Goal: Task Accomplishment & Management: Manage account settings

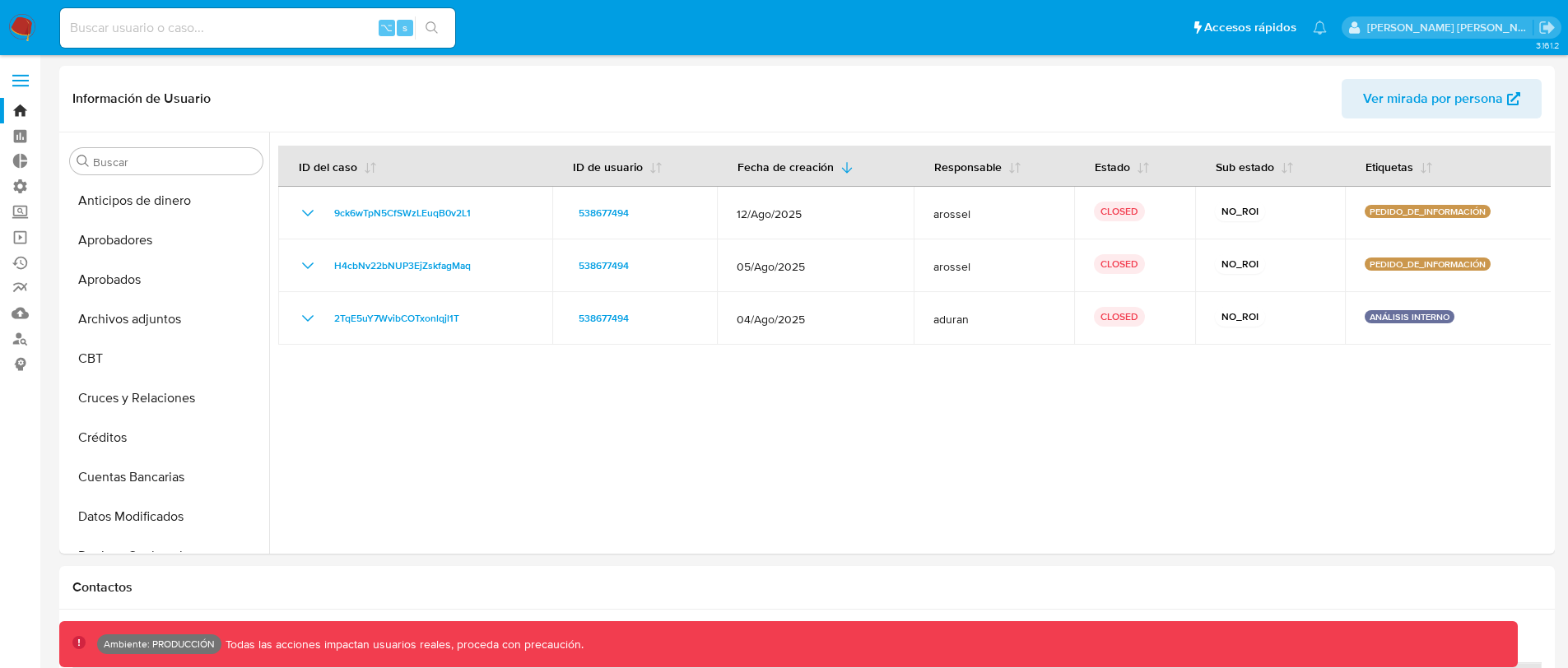
select select "10"
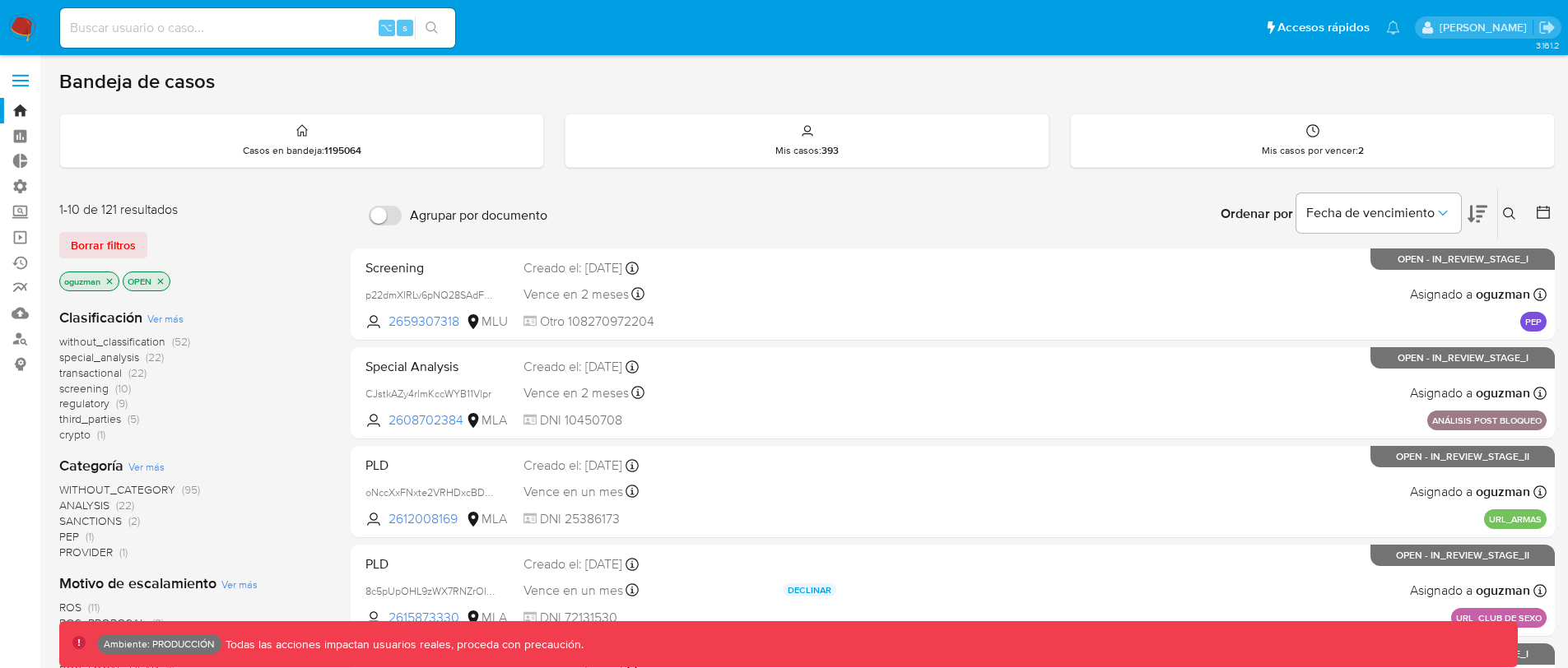
click at [27, 85] on span at bounding box center [20, 85] width 17 height 3
click at [0, 0] on input "checkbox" at bounding box center [0, 0] width 0 height 0
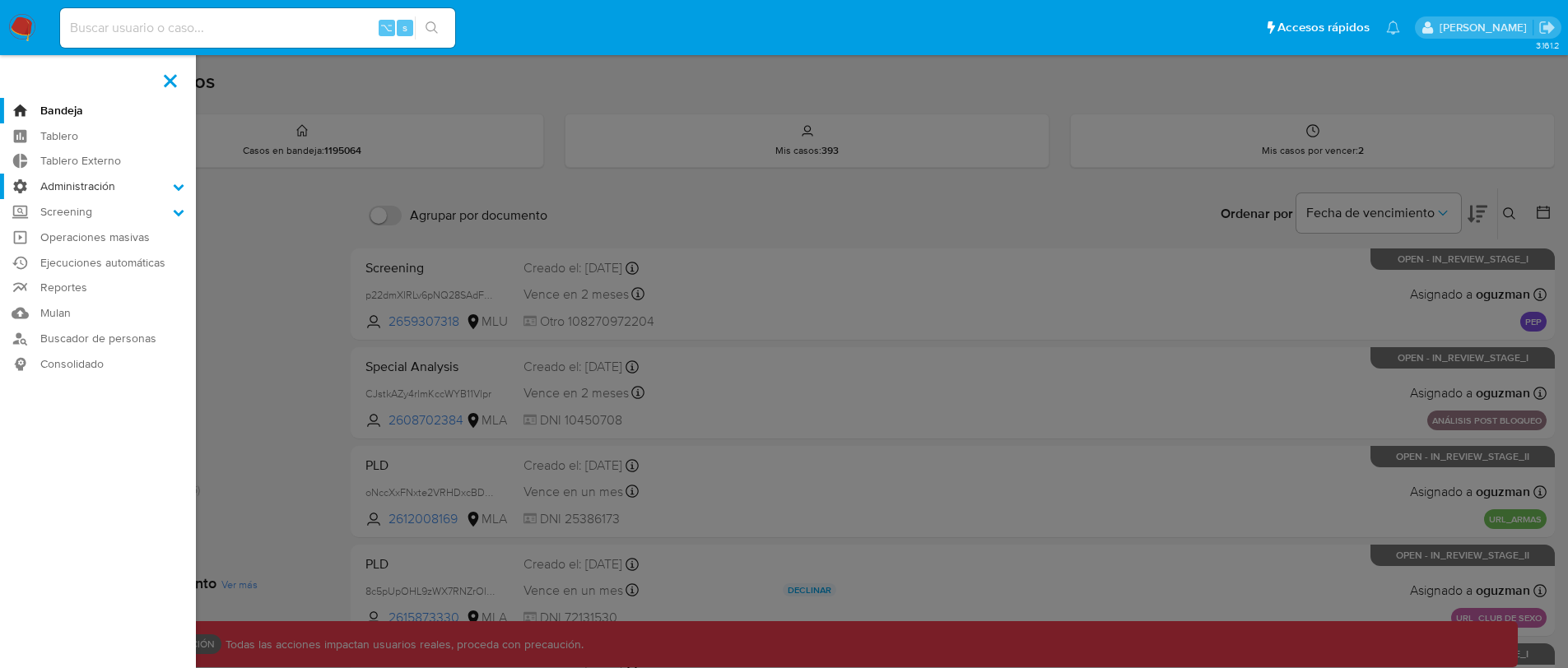
click at [127, 187] on label "Administración" at bounding box center [97, 186] width 196 height 25
click at [0, 0] on input "Administración" at bounding box center [0, 0] width 0 height 0
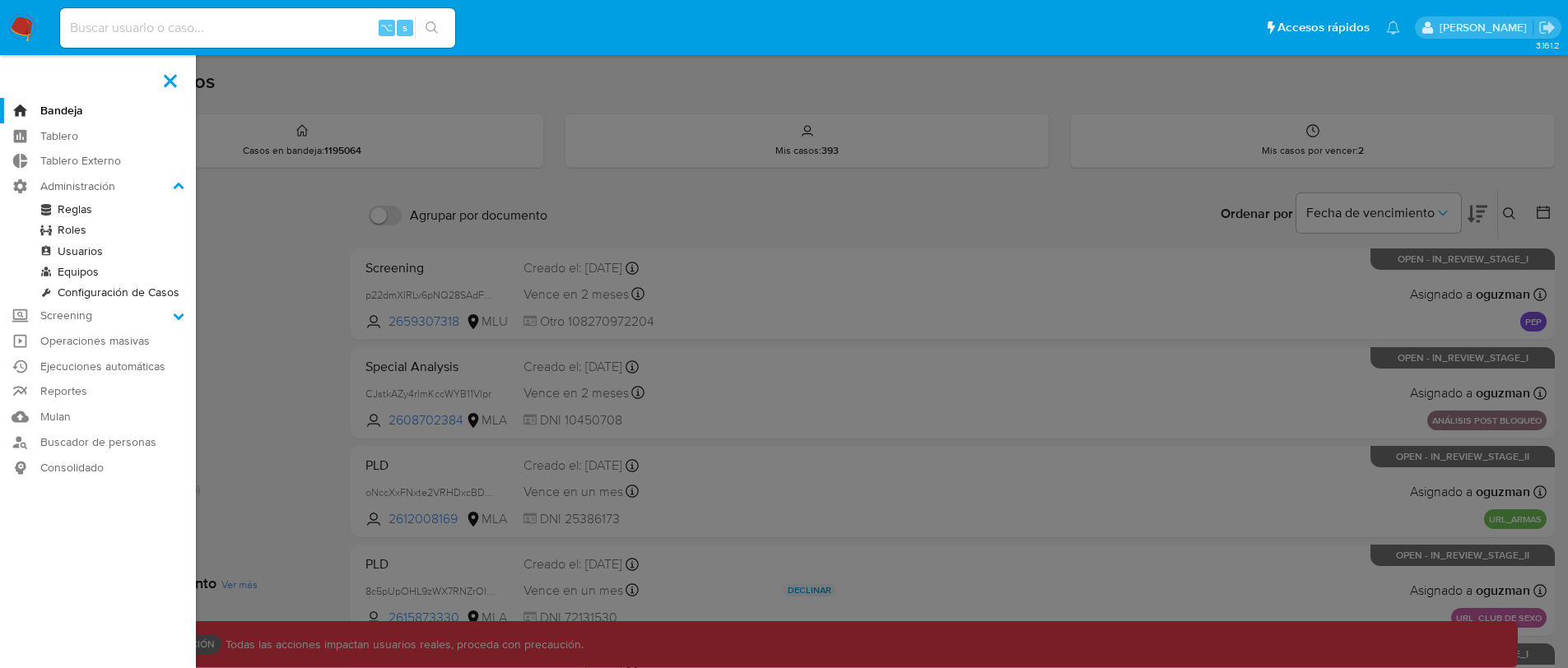
click at [82, 228] on link "Roles" at bounding box center [97, 230] width 196 height 21
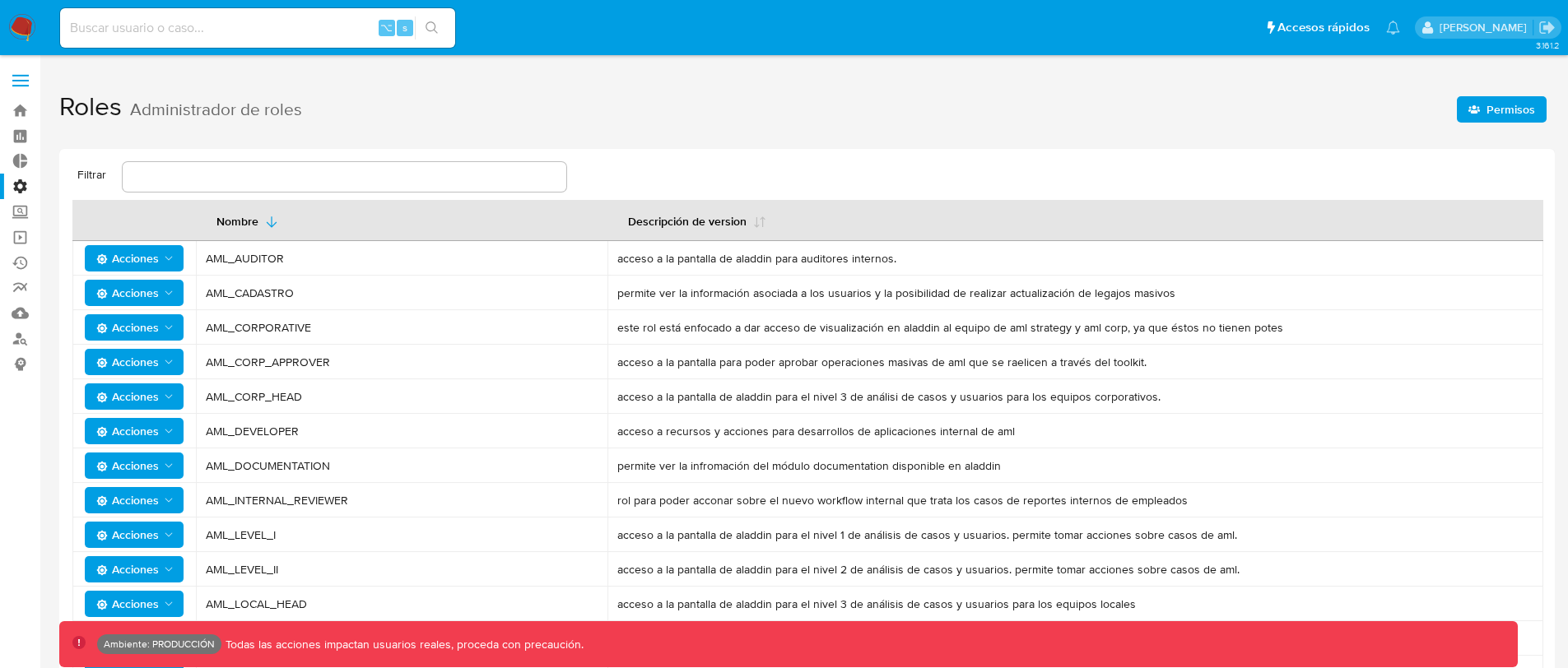
click at [1506, 114] on span "Permisos" at bounding box center [1511, 110] width 49 height 26
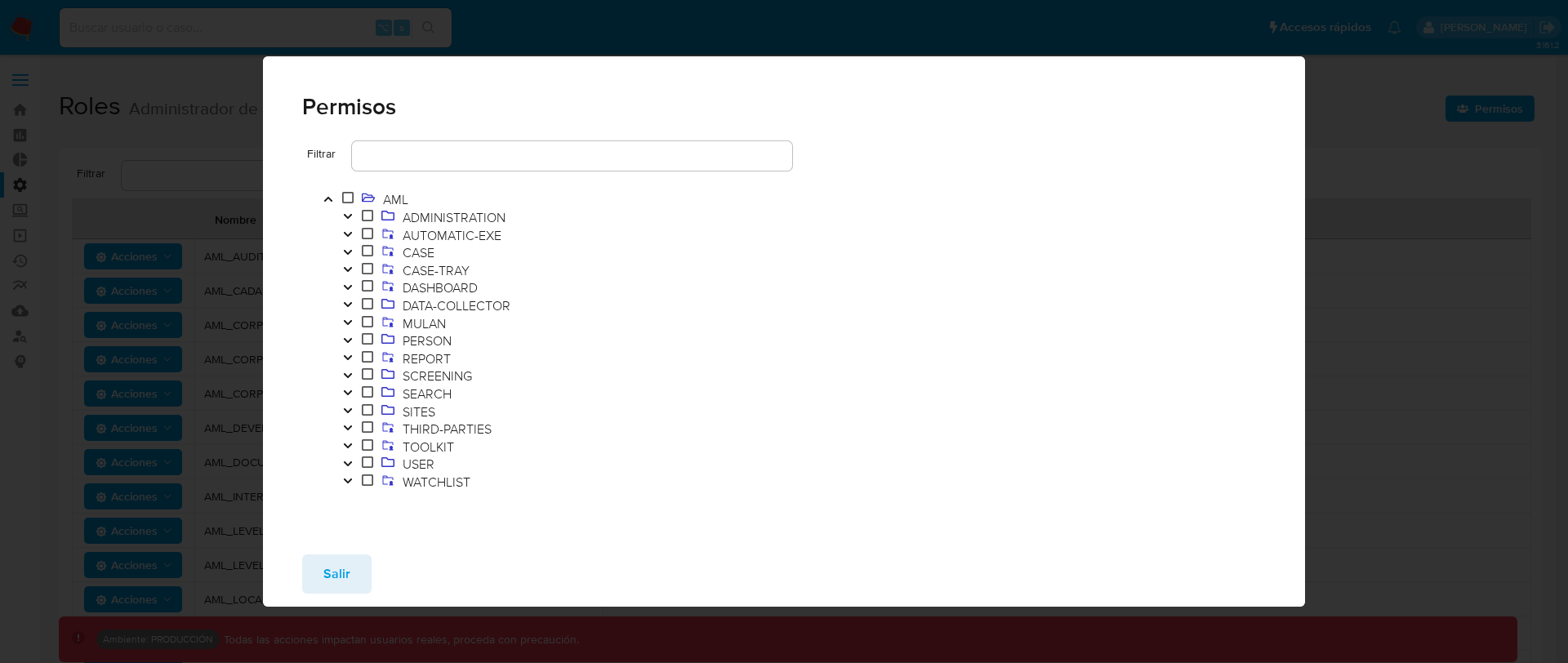
click at [342, 573] on span "Salir" at bounding box center [337, 574] width 27 height 36
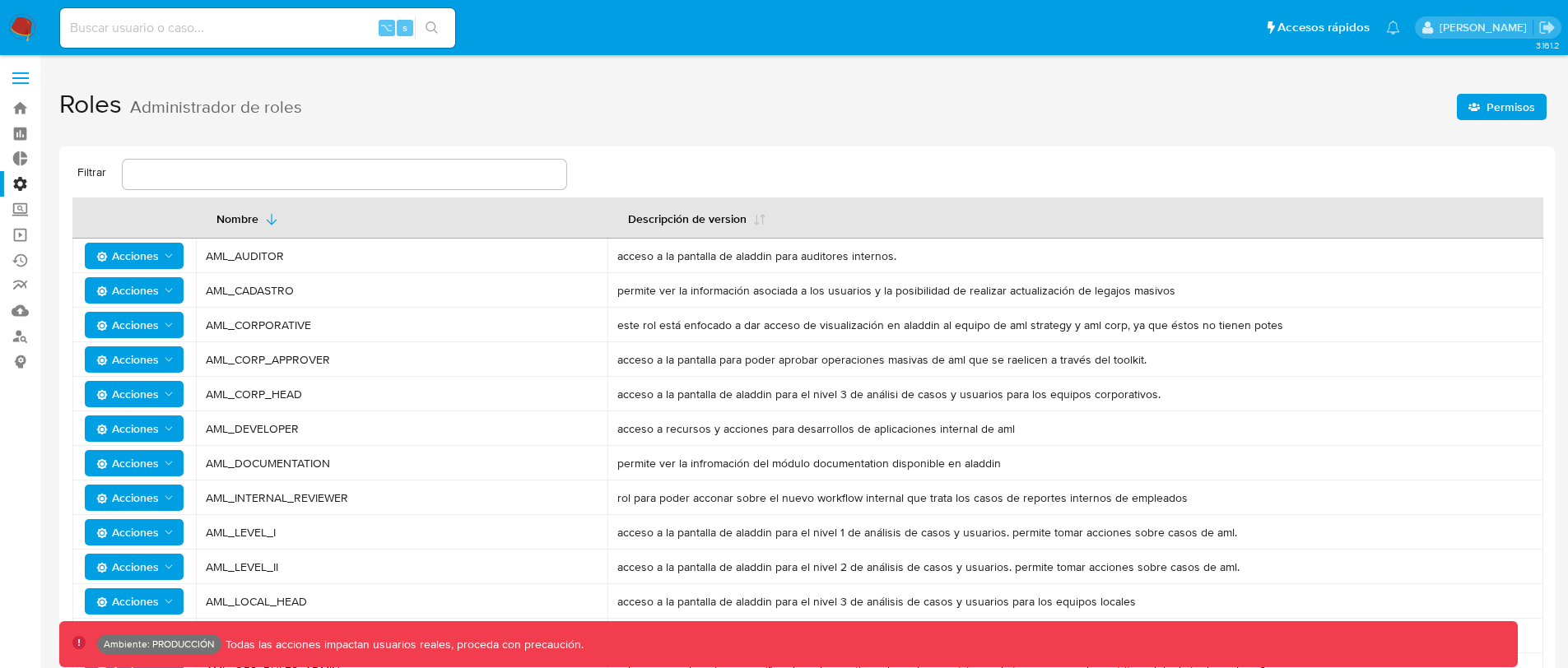
scroll to position [3, 0]
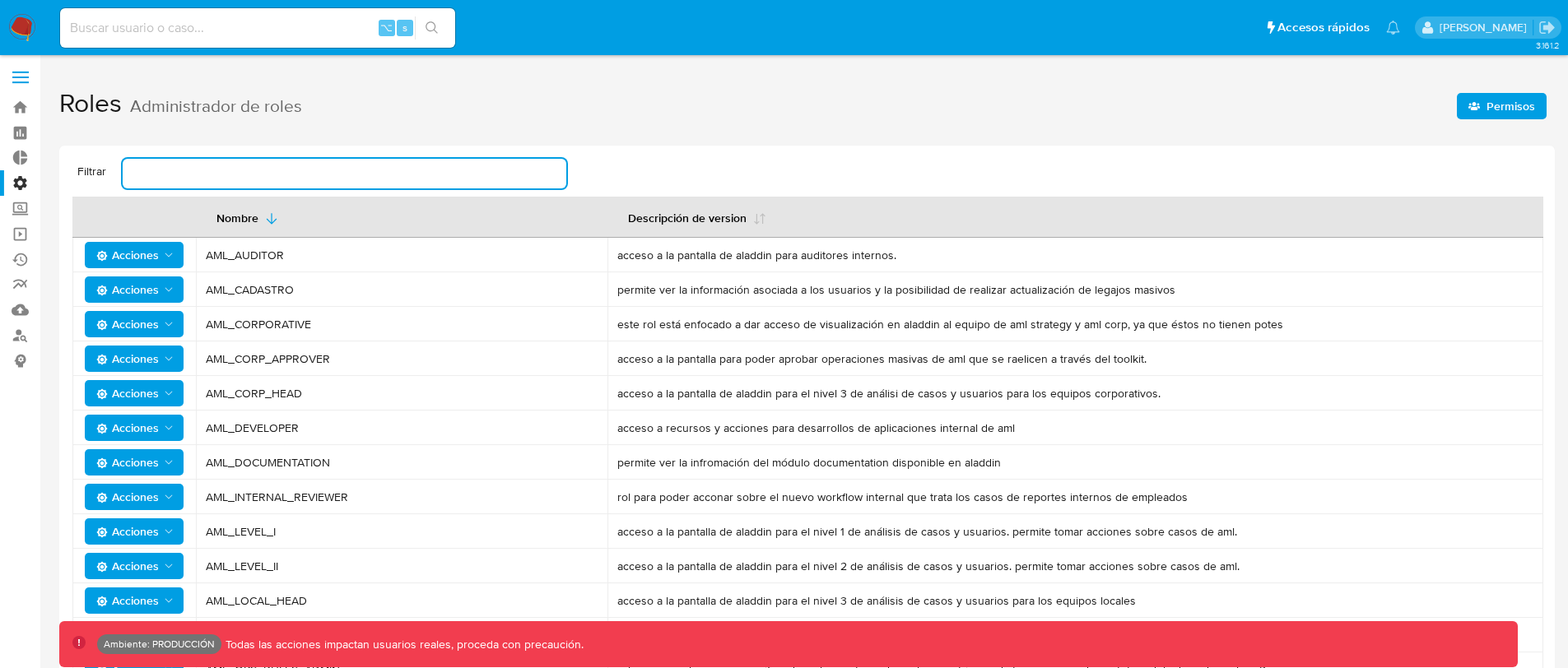
click at [325, 179] on input "text" at bounding box center [345, 173] width 444 height 22
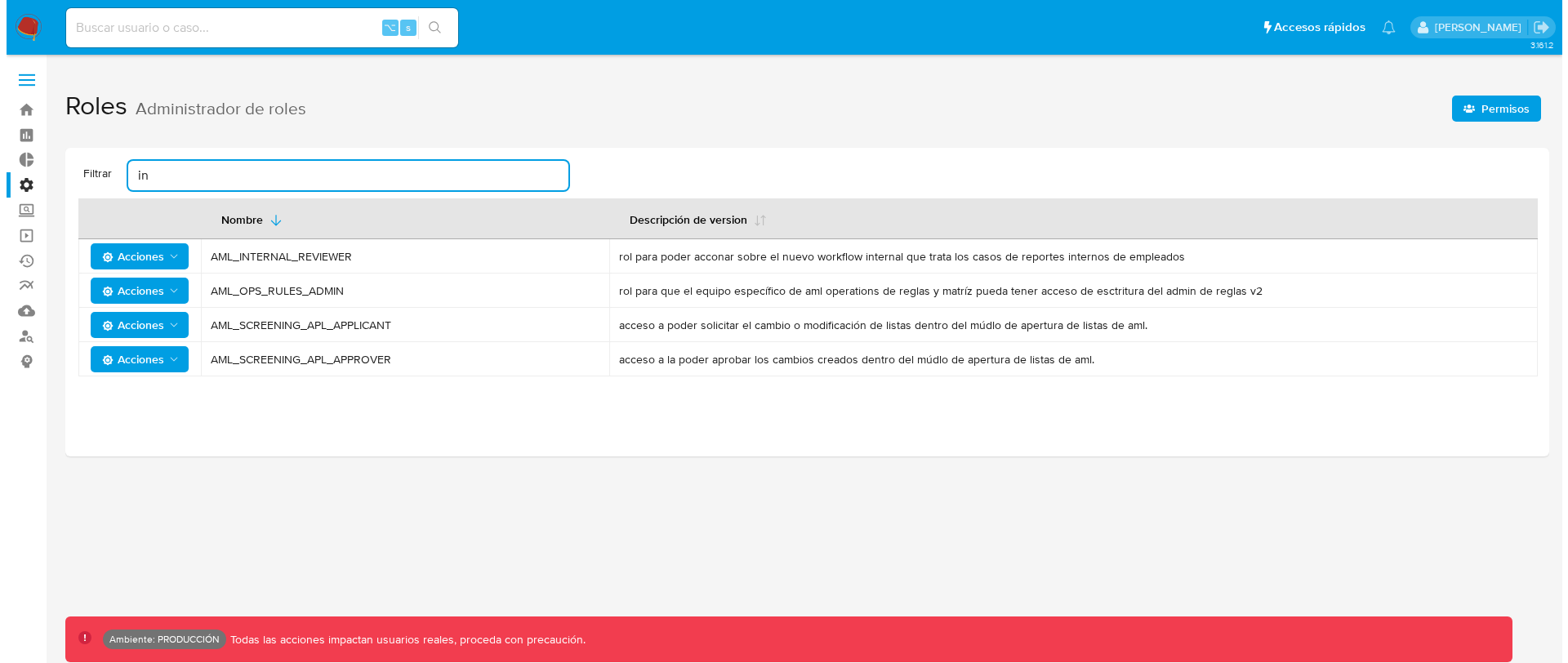
scroll to position [0, 0]
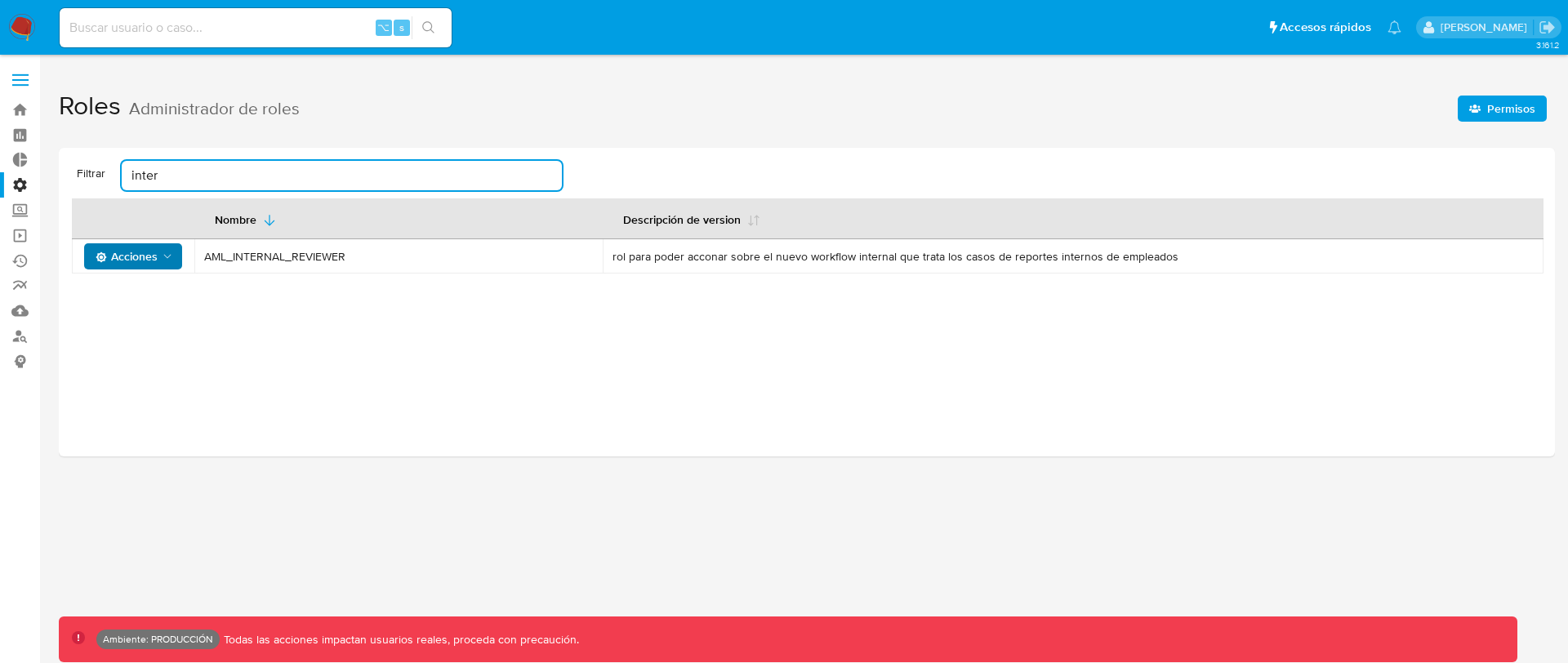
type input "inter"
click at [151, 258] on span "Acciones" at bounding box center [127, 256] width 62 height 26
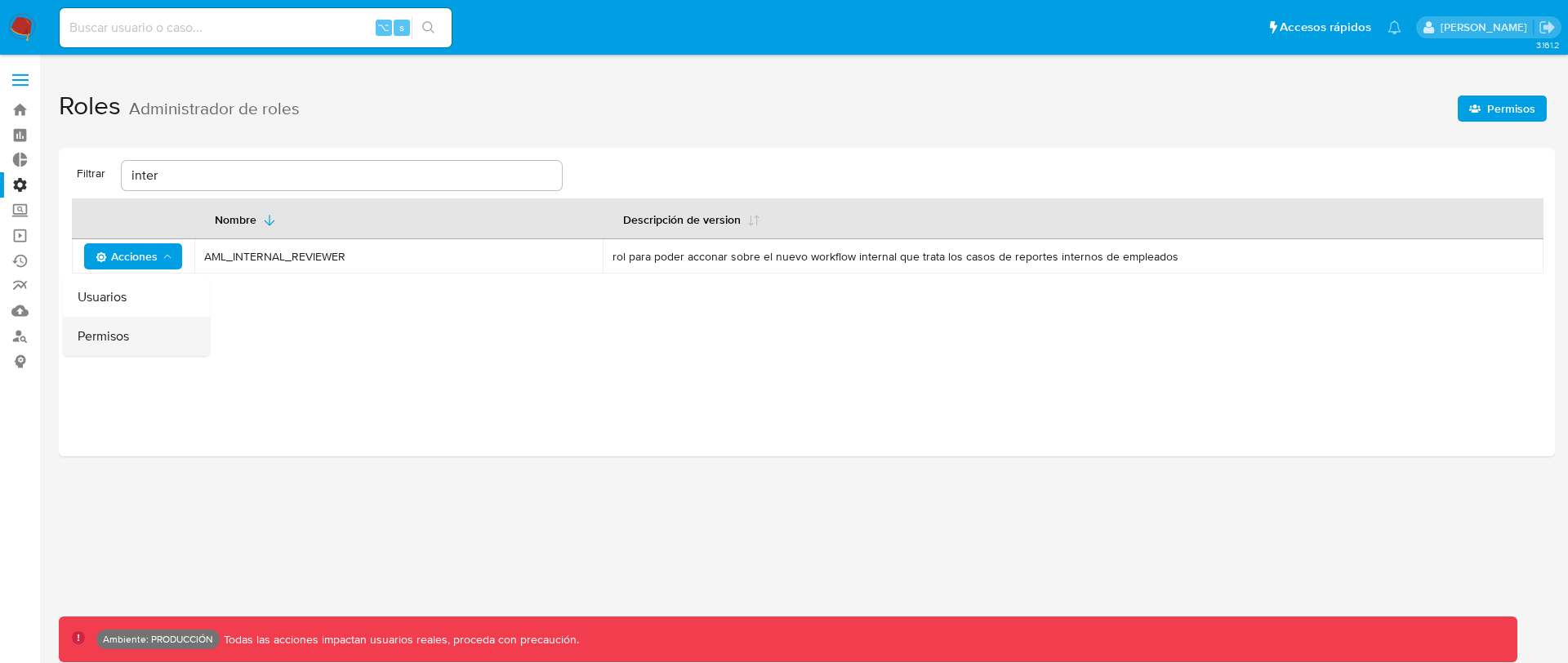
click at [135, 332] on button "Permisos" at bounding box center [136, 336] width 147 height 39
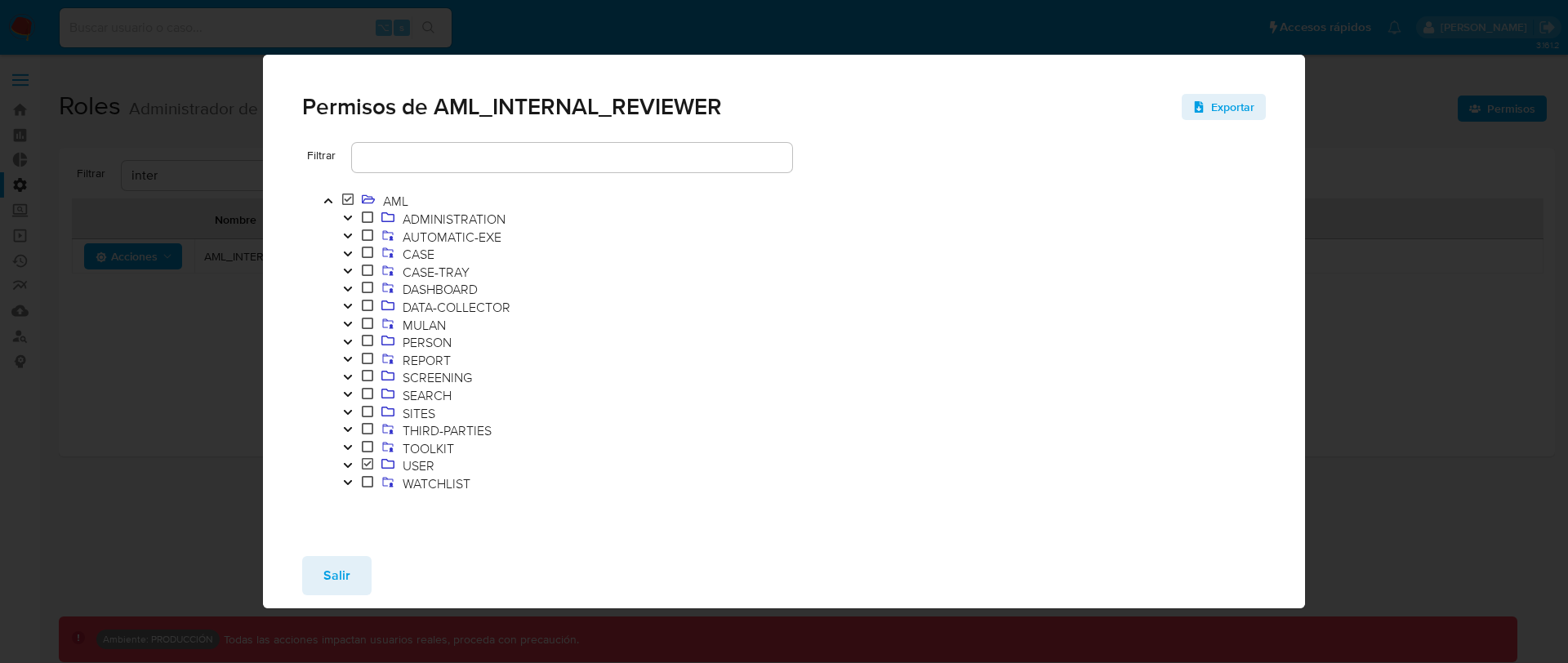
click at [349, 465] on icon "Toggle" at bounding box center [347, 465] width 11 height 9
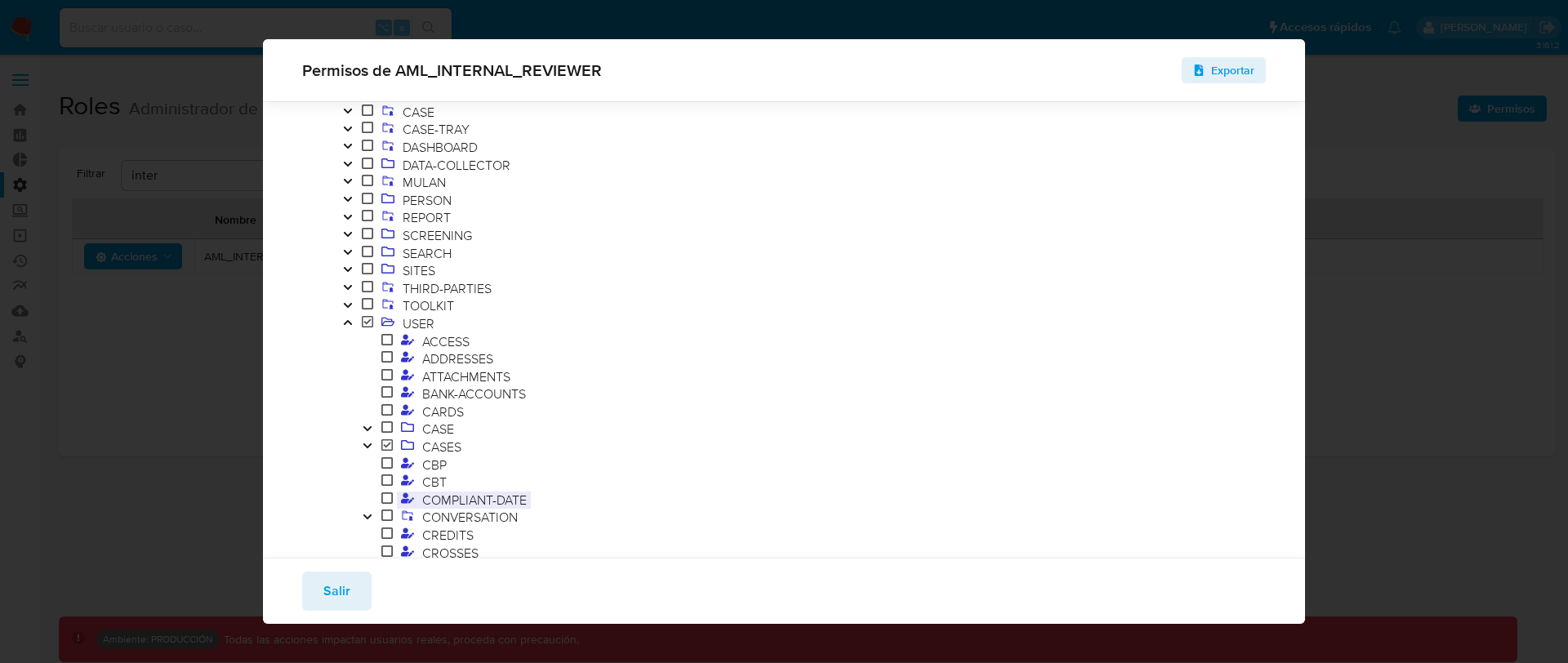
scroll to position [115, 0]
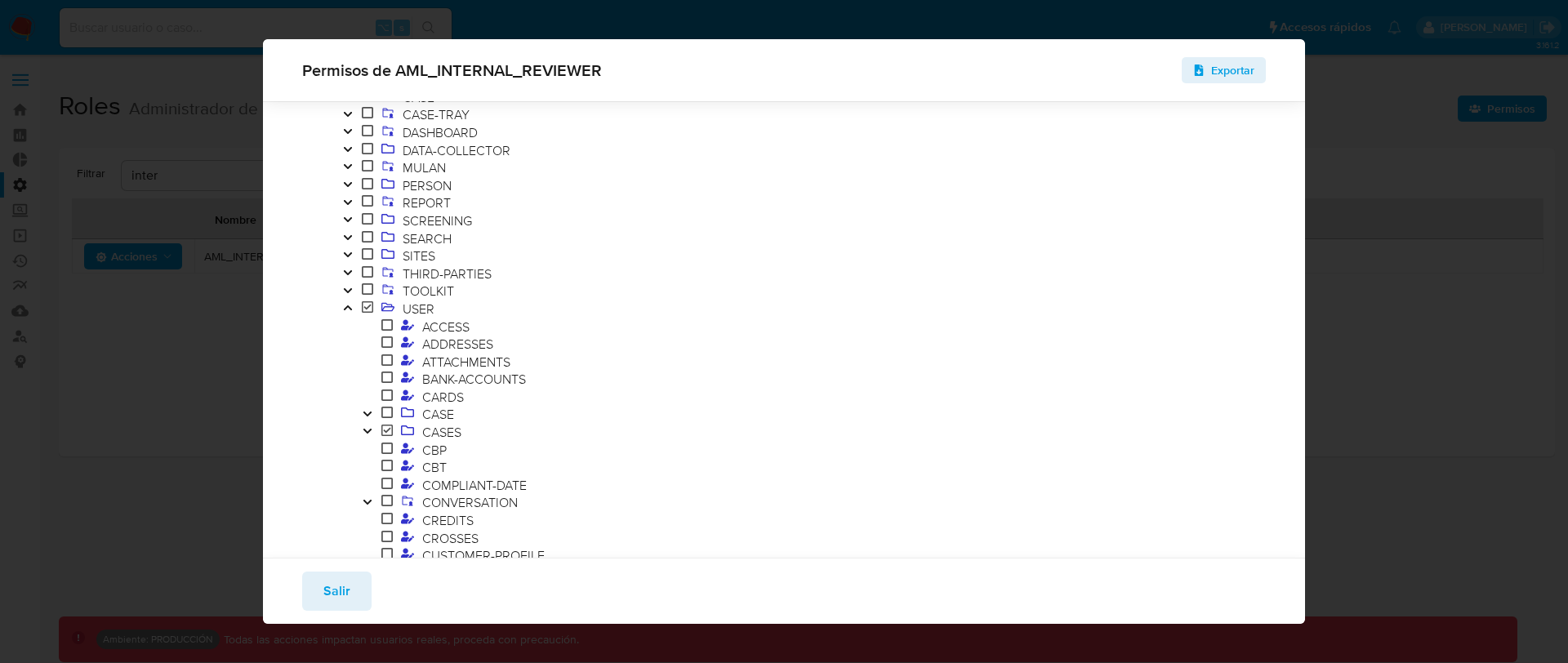
click at [366, 433] on icon "Toggle" at bounding box center [366, 432] width 8 height 5
click at [372, 413] on button "Toggle" at bounding box center [367, 414] width 20 height 18
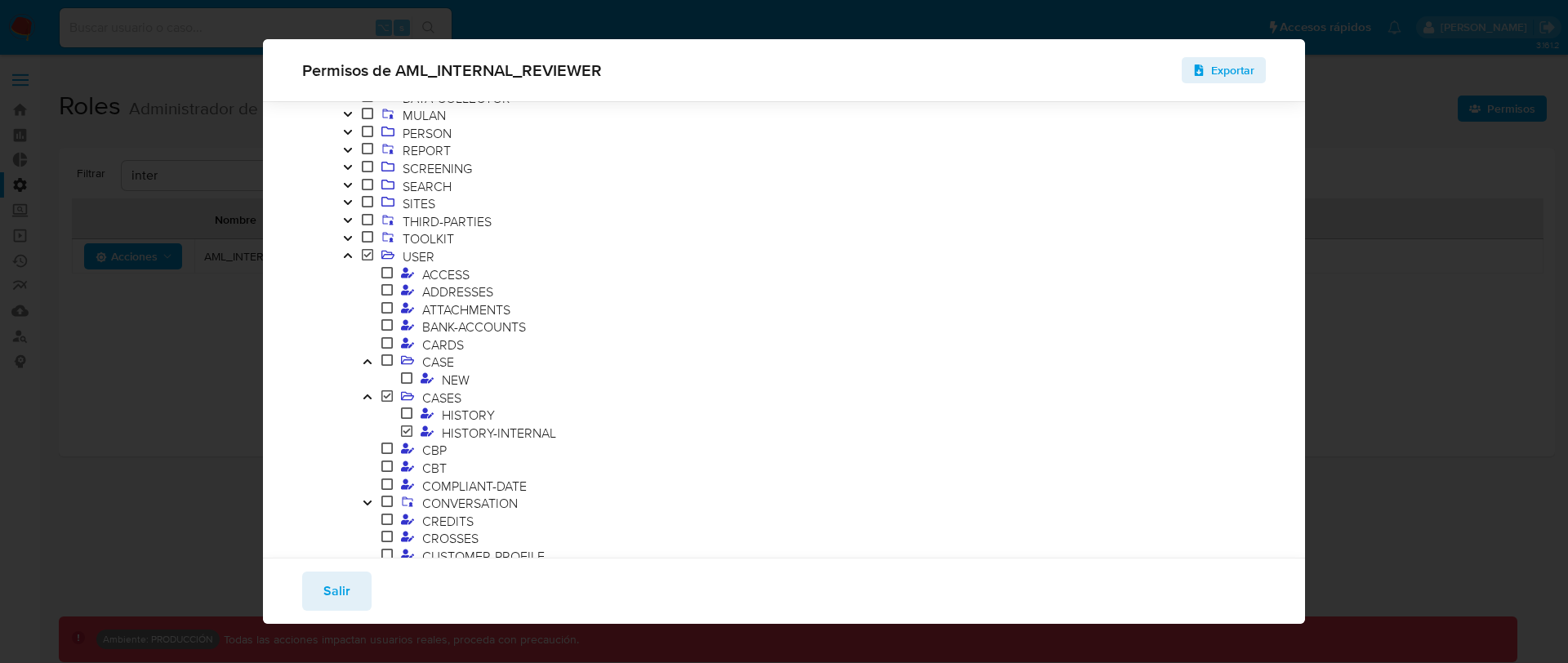
scroll to position [169, 0]
click at [435, 399] on span "CASES" at bounding box center [441, 395] width 47 height 18
click at [454, 398] on span "CASES" at bounding box center [441, 395] width 47 height 18
click at [471, 411] on span "HISTORY" at bounding box center [468, 413] width 61 height 18
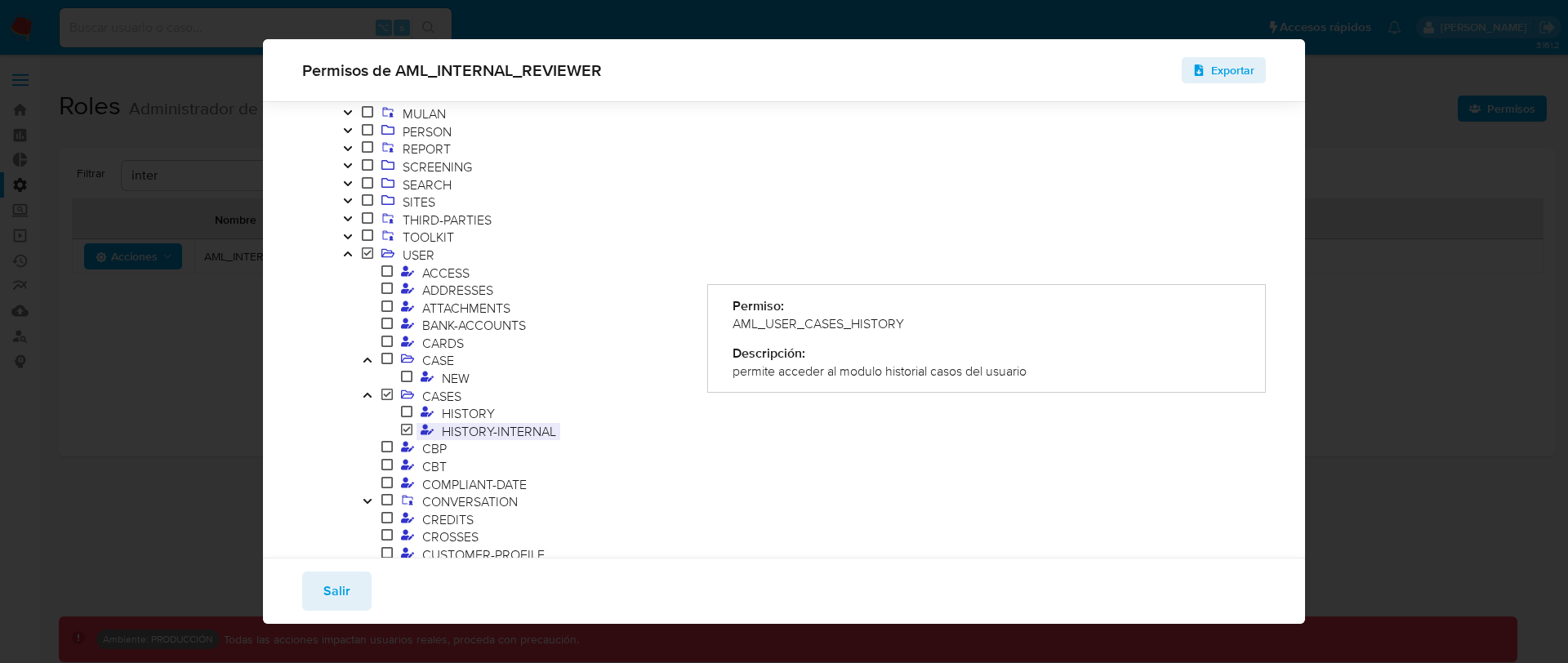
click at [503, 431] on span "HISTORY-INTERNAL" at bounding box center [499, 431] width 123 height 18
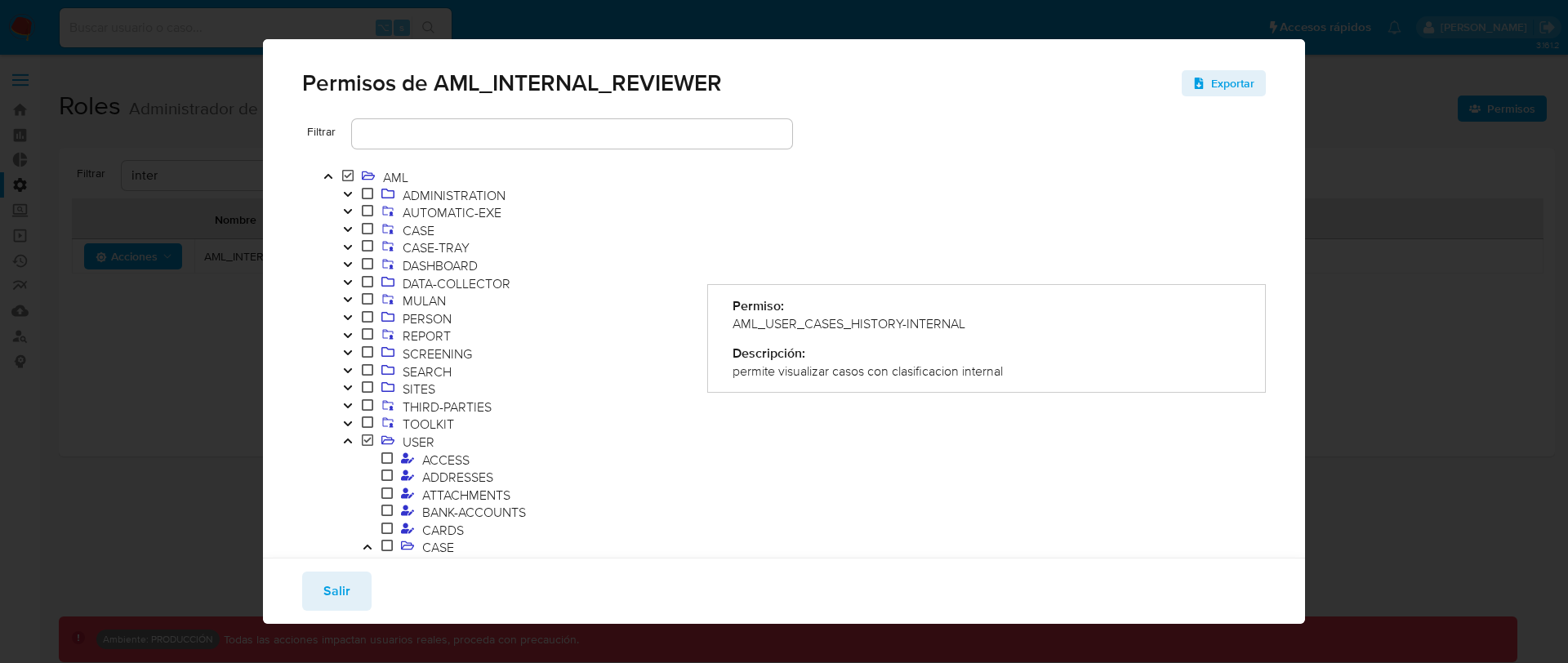
scroll to position [0, 0]
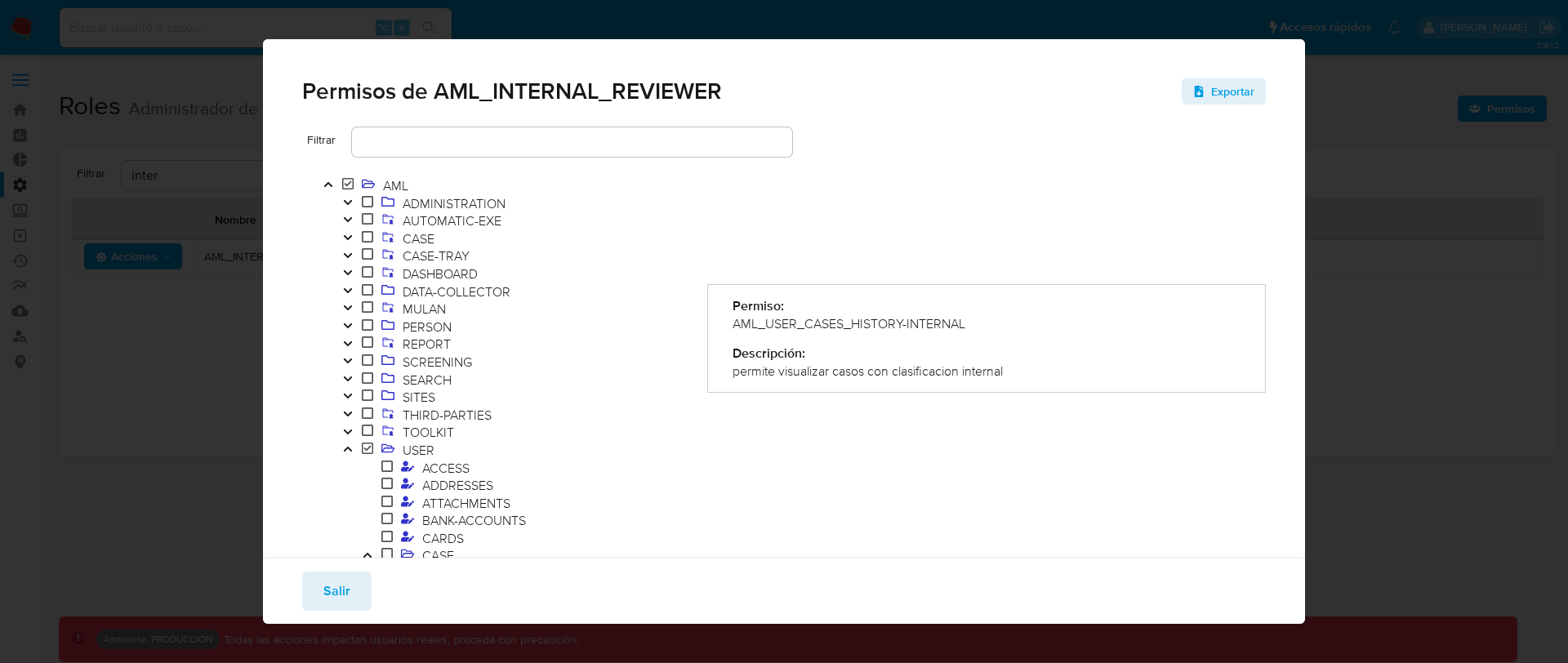
click at [351, 235] on icon "Toggle" at bounding box center [346, 237] width 8 height 5
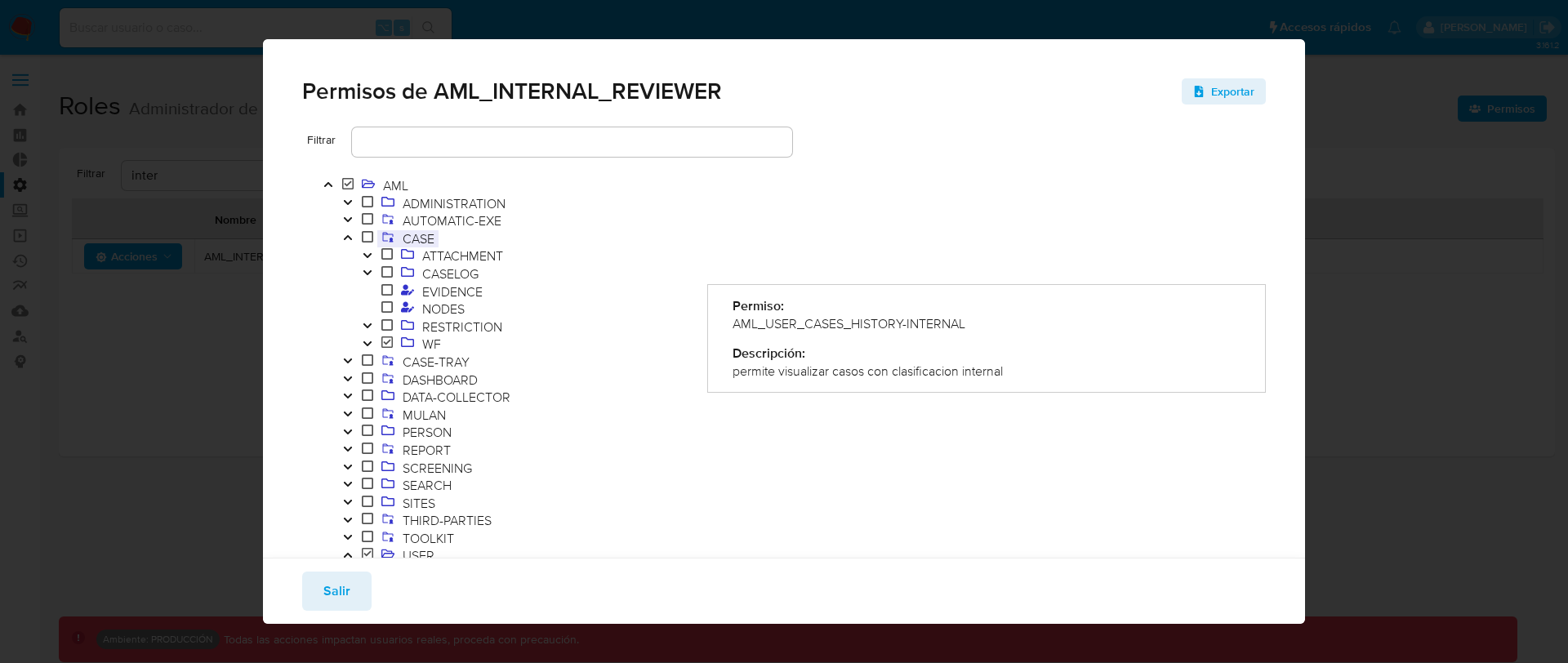
click at [416, 242] on span "CASE" at bounding box center [419, 238] width 40 height 18
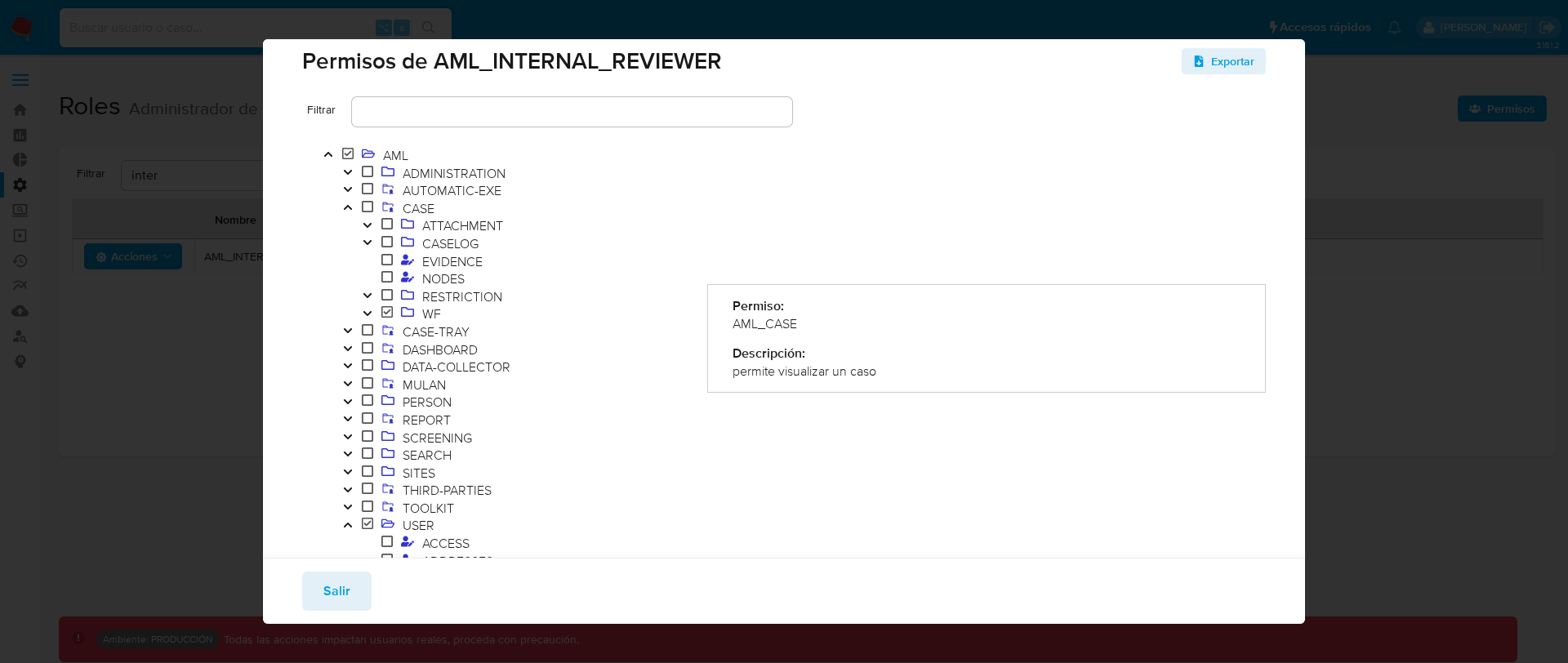
scroll to position [22, 0]
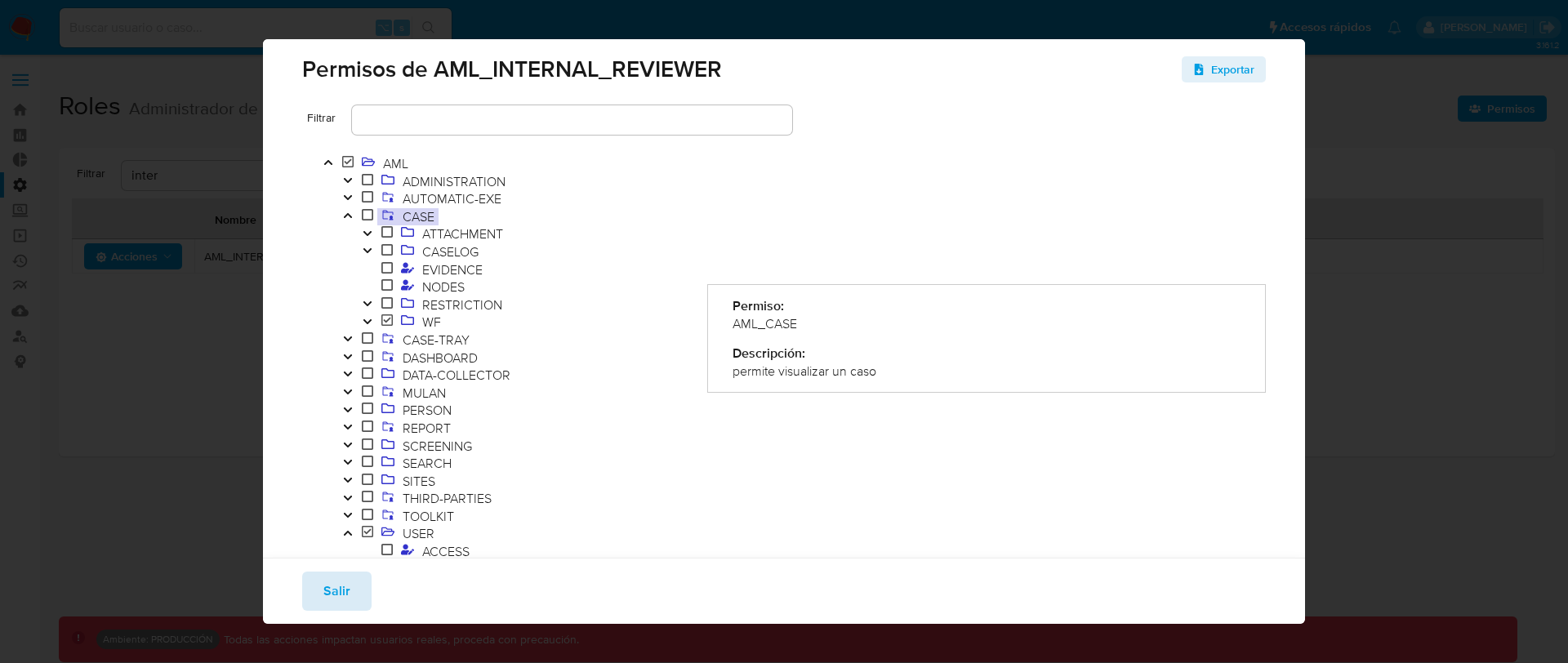
click at [359, 587] on button "Salir" at bounding box center [337, 590] width 69 height 39
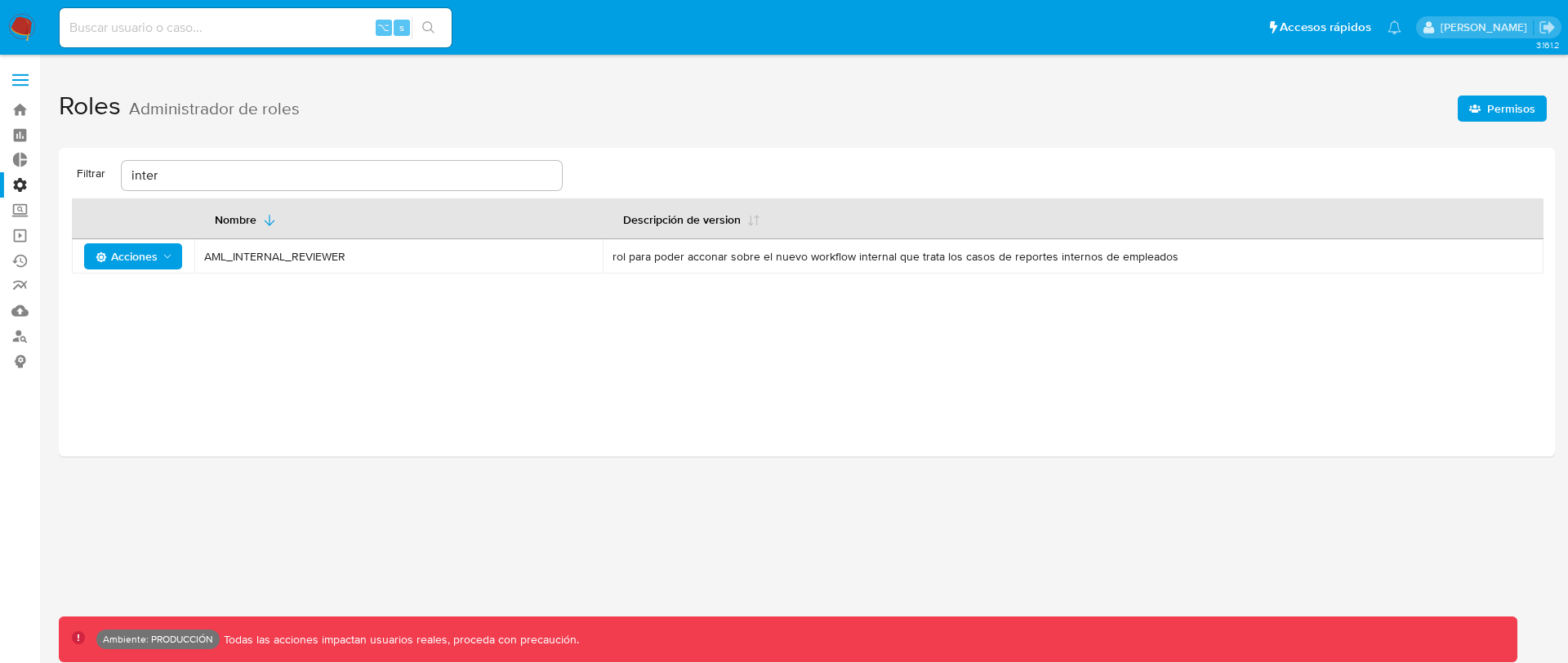
click at [169, 264] on span "Acciones" at bounding box center [135, 256] width 79 height 22
click at [142, 341] on button "Permisos" at bounding box center [136, 336] width 147 height 39
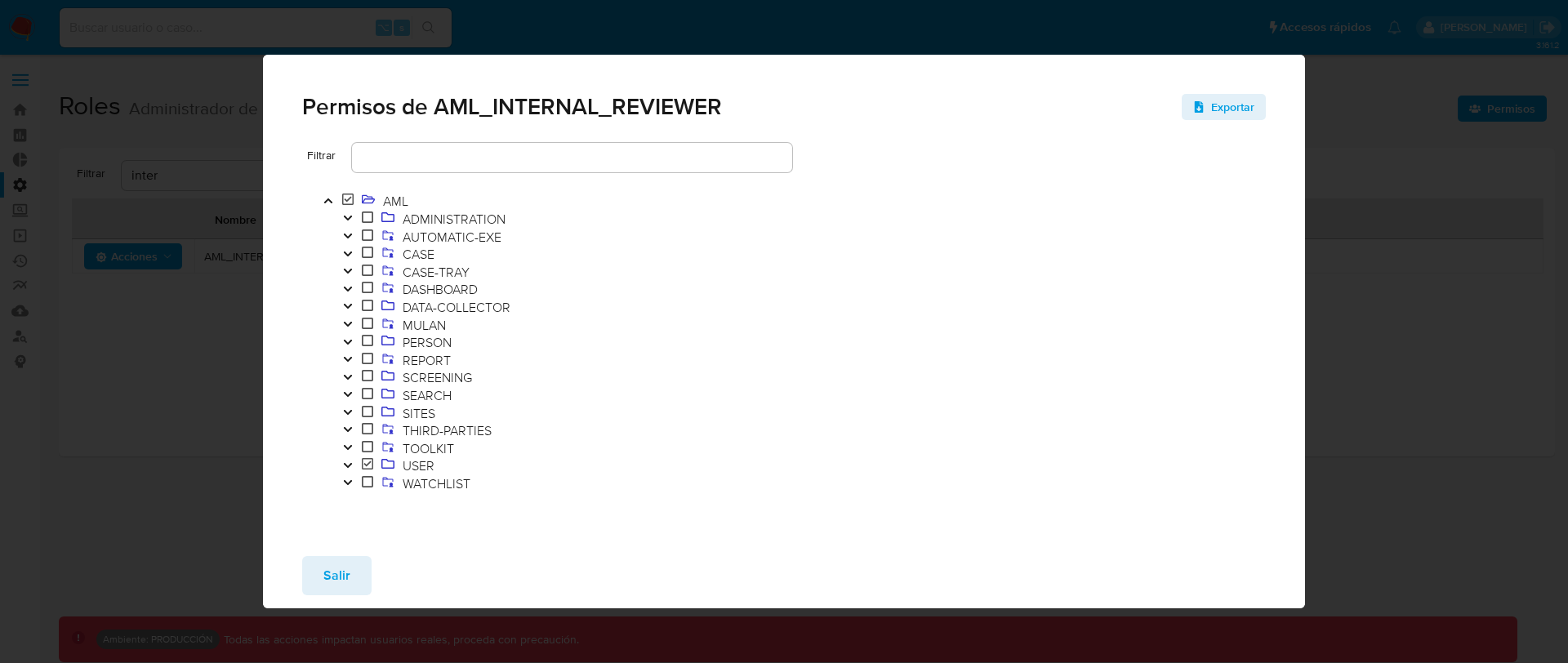
click at [349, 459] on button "Toggle" at bounding box center [348, 466] width 20 height 18
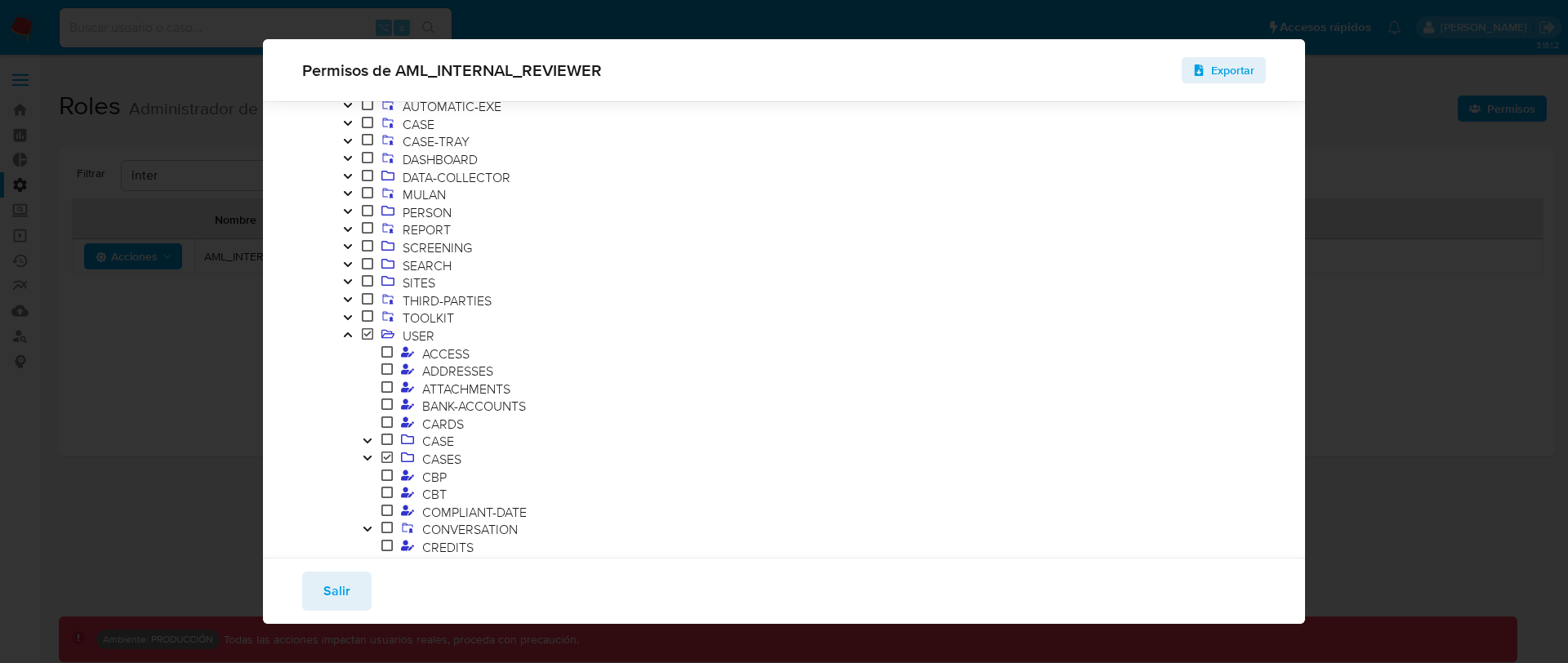
scroll to position [167, 0]
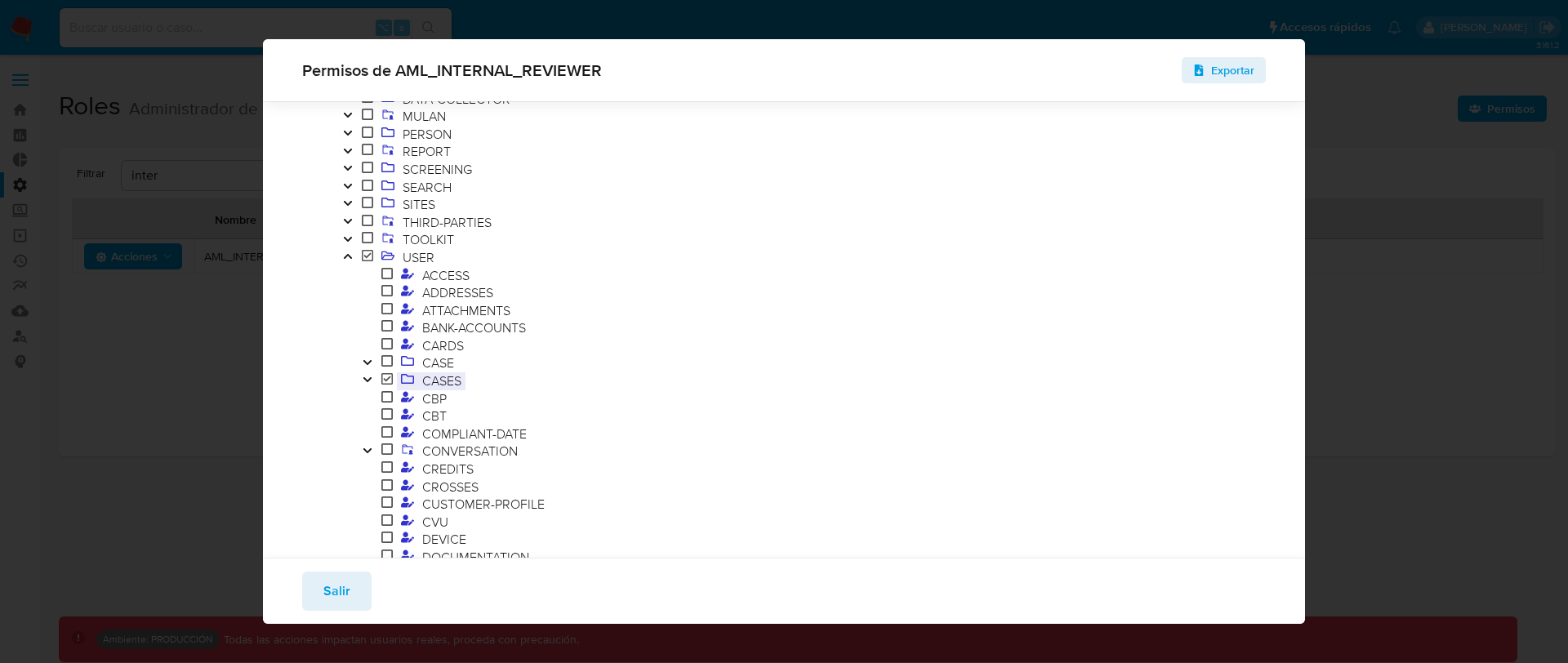
click at [444, 377] on span "CASES" at bounding box center [441, 380] width 47 height 18
click at [453, 382] on span "CASES" at bounding box center [441, 380] width 47 height 18
click at [445, 386] on span "CASES" at bounding box center [441, 380] width 47 height 18
click at [437, 263] on span "USER" at bounding box center [419, 257] width 40 height 18
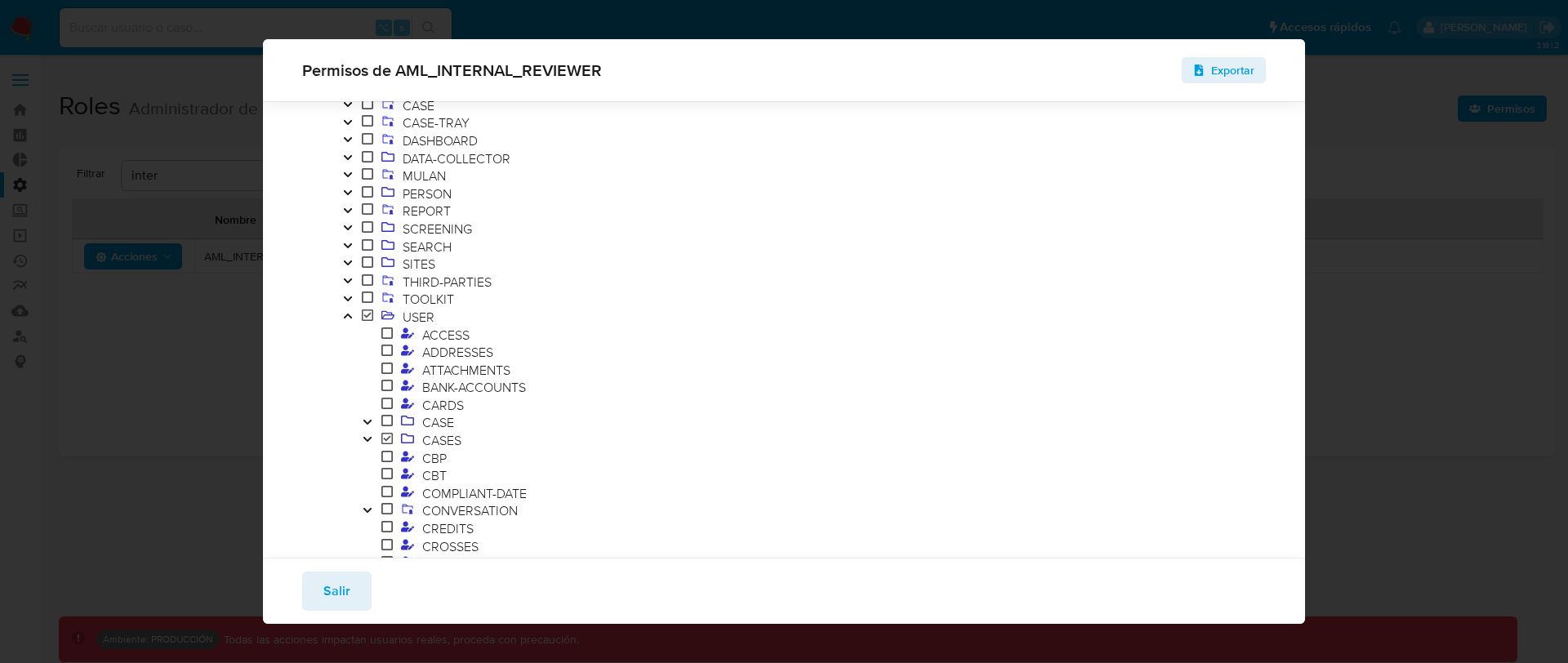
scroll to position [224, 0]
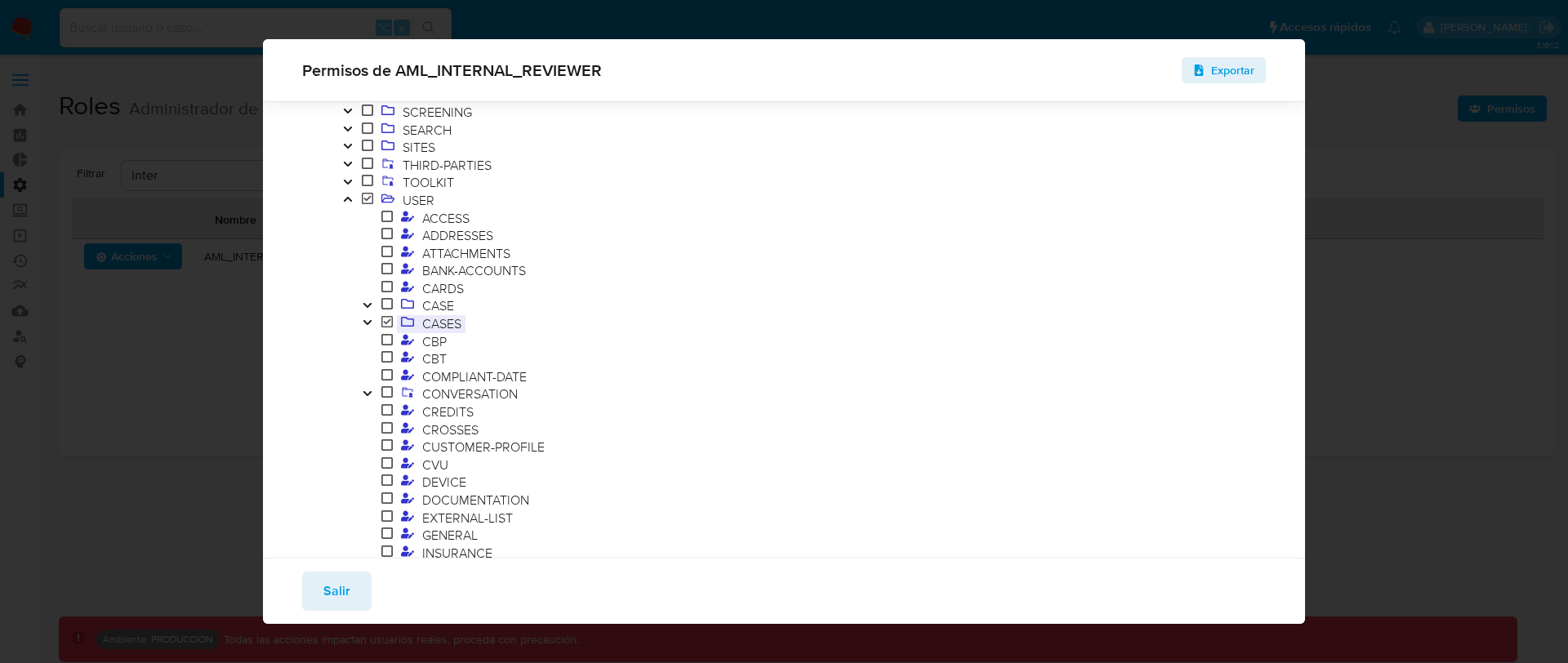
click at [433, 325] on span "CASES" at bounding box center [441, 323] width 47 height 18
click at [370, 326] on icon "Toggle" at bounding box center [367, 322] width 11 height 9
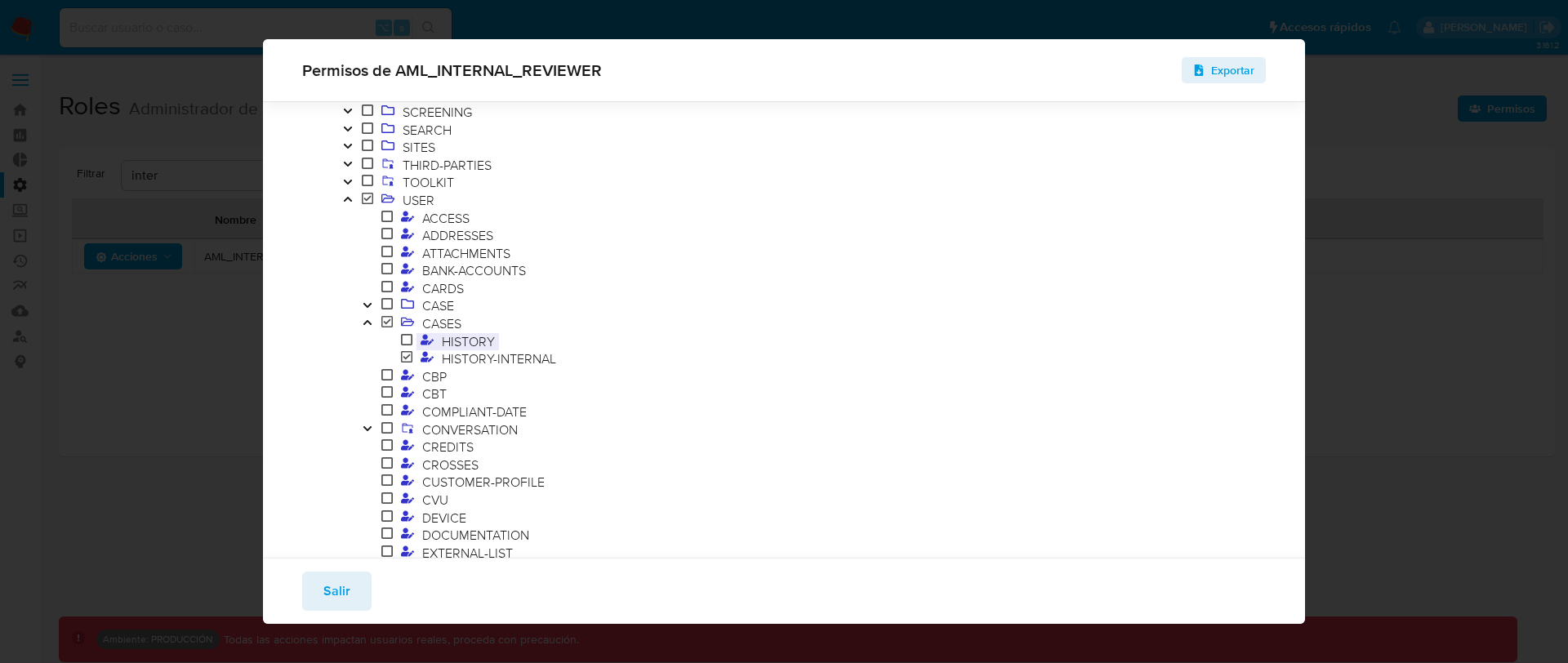
click at [463, 348] on span "HISTORY" at bounding box center [468, 341] width 61 height 18
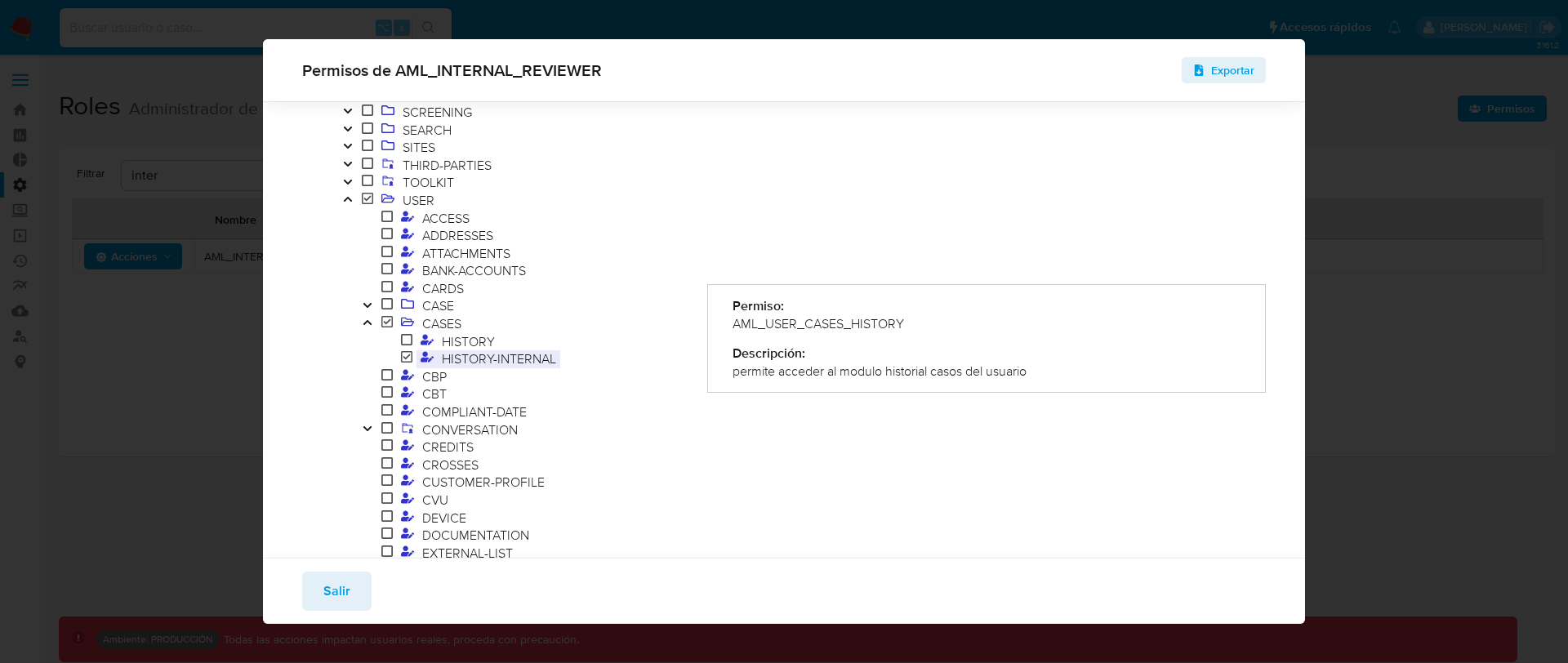
click at [466, 357] on span "HISTORY-INTERNAL" at bounding box center [499, 358] width 123 height 18
click at [471, 344] on span "HISTORY" at bounding box center [468, 341] width 61 height 18
click at [471, 355] on span "HISTORY-INTERNAL" at bounding box center [499, 358] width 123 height 18
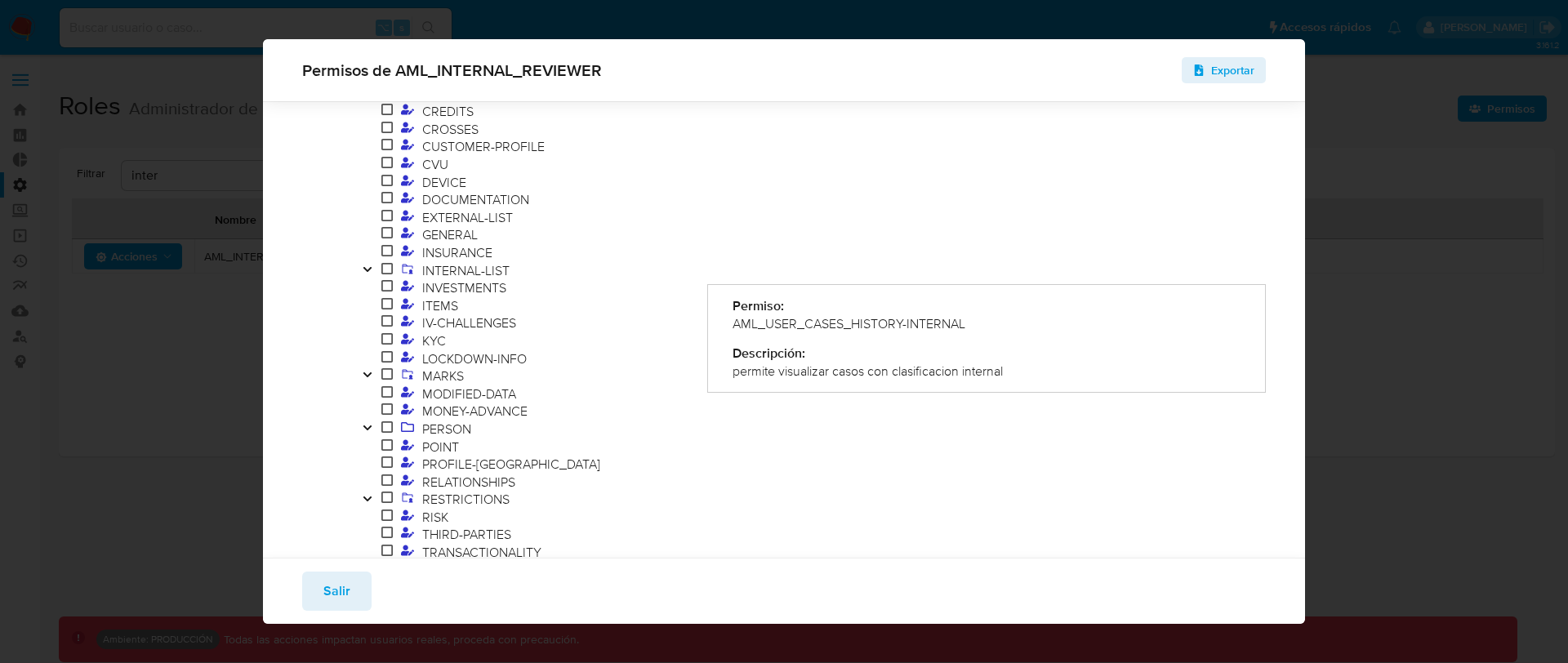
scroll to position [609, 0]
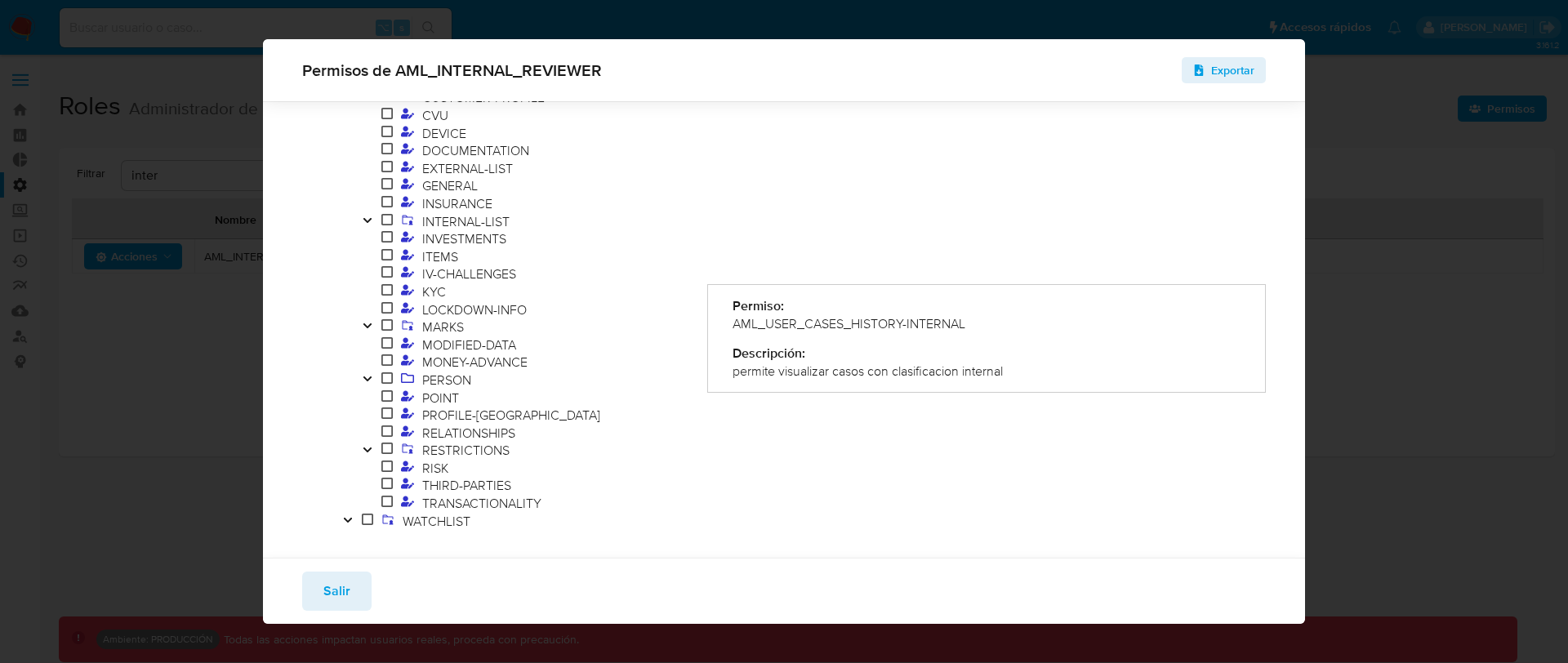
click at [367, 218] on icon "Toggle" at bounding box center [367, 220] width 11 height 9
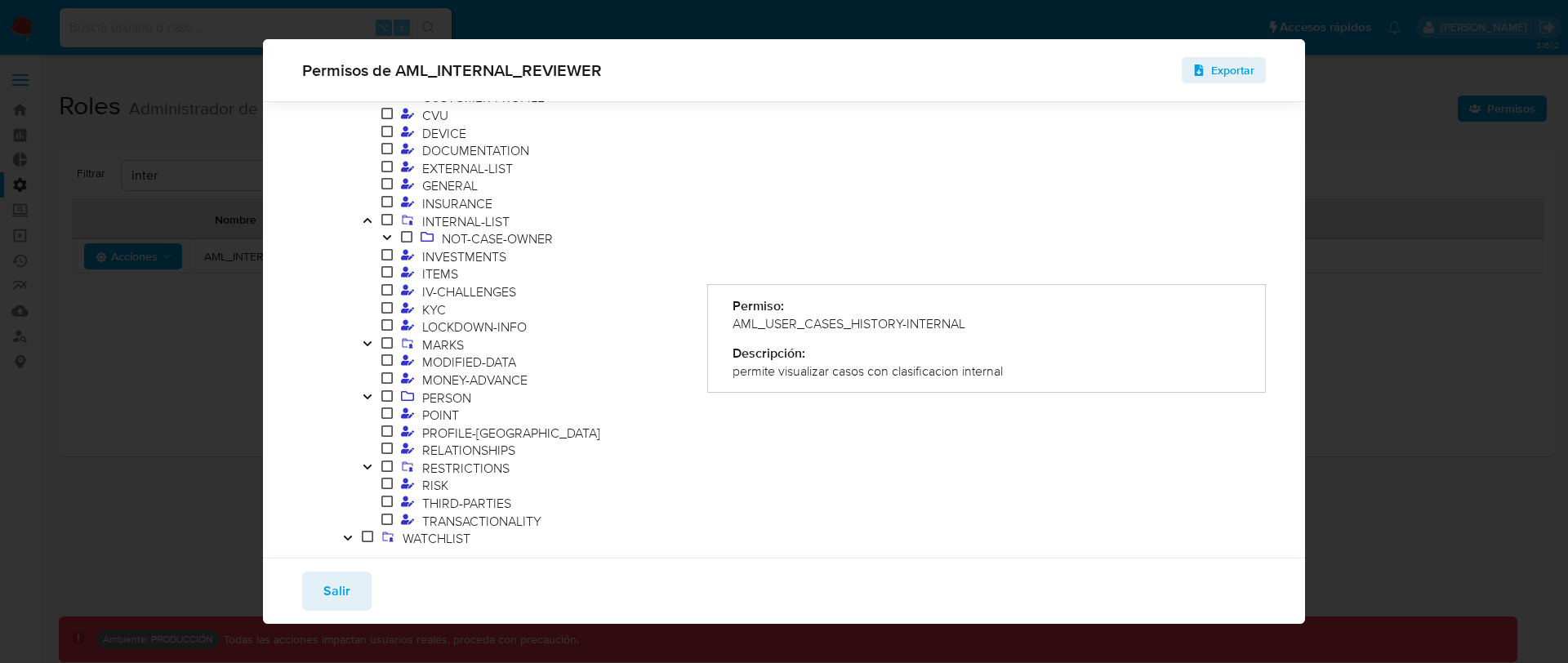
click at [367, 218] on icon "Toggle" at bounding box center [366, 221] width 8 height 5
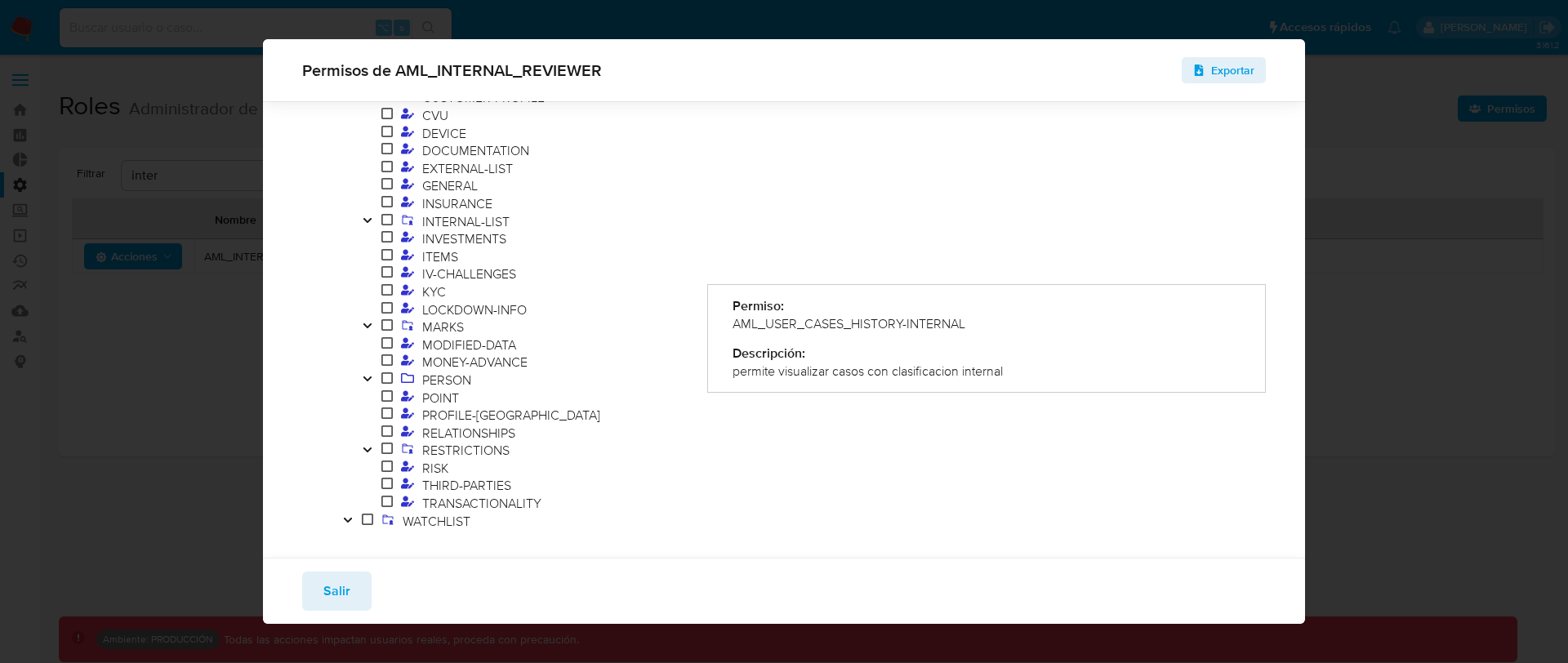
click at [368, 219] on icon "Toggle" at bounding box center [367, 220] width 11 height 9
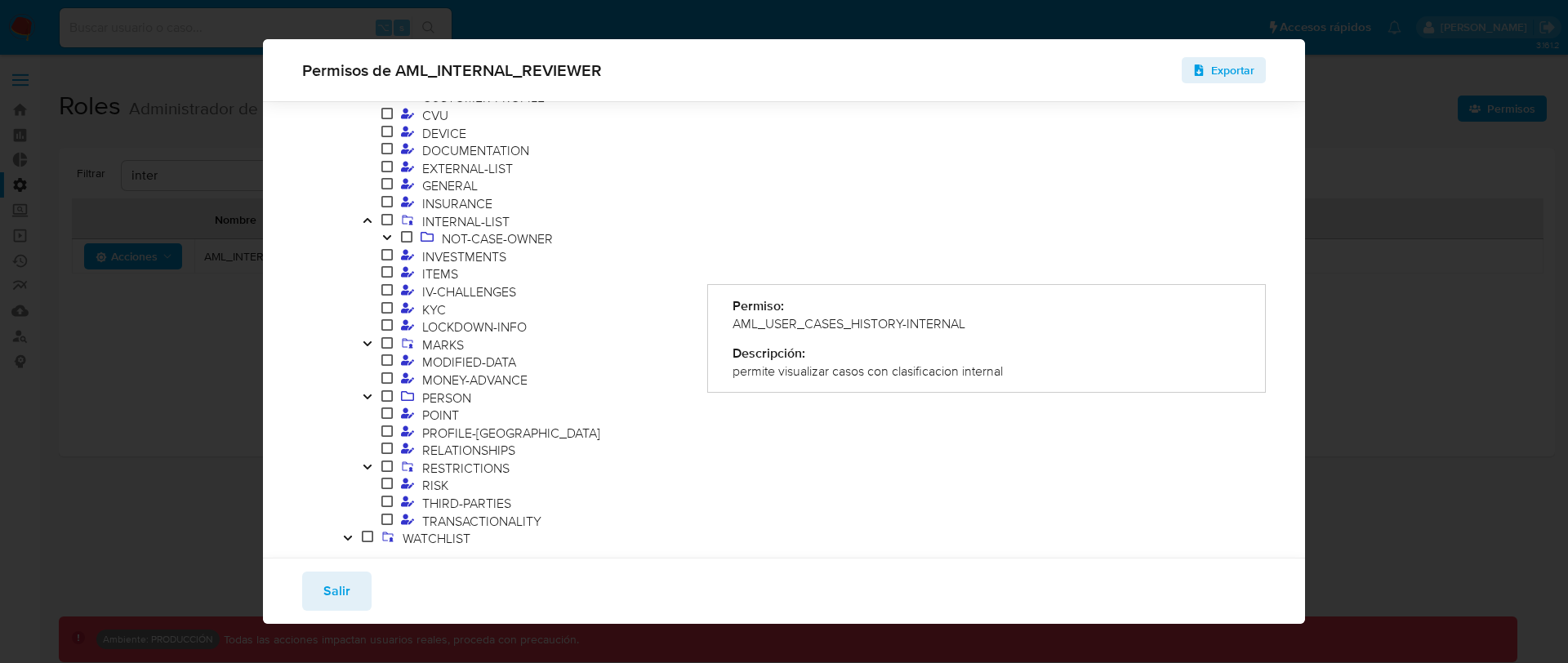
click at [368, 219] on icon "Toggle" at bounding box center [366, 221] width 8 height 5
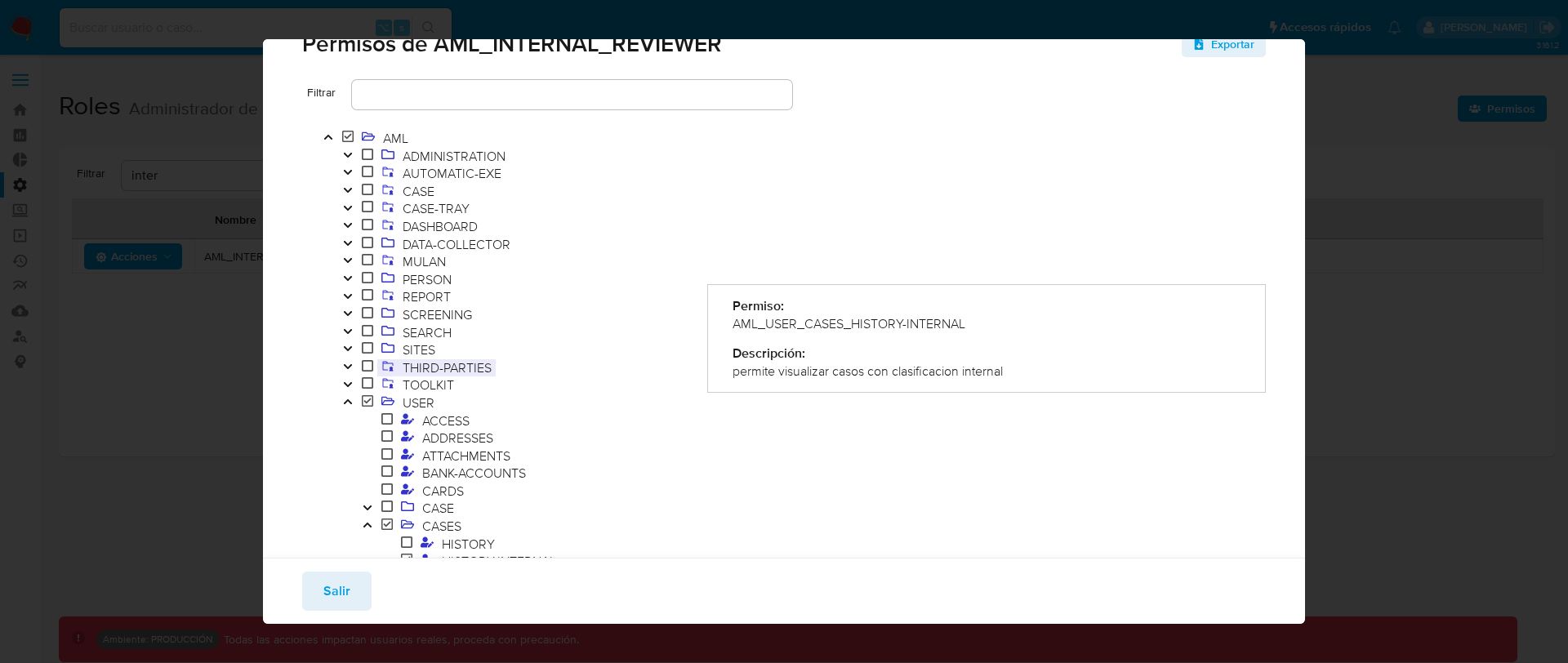
scroll to position [0, 0]
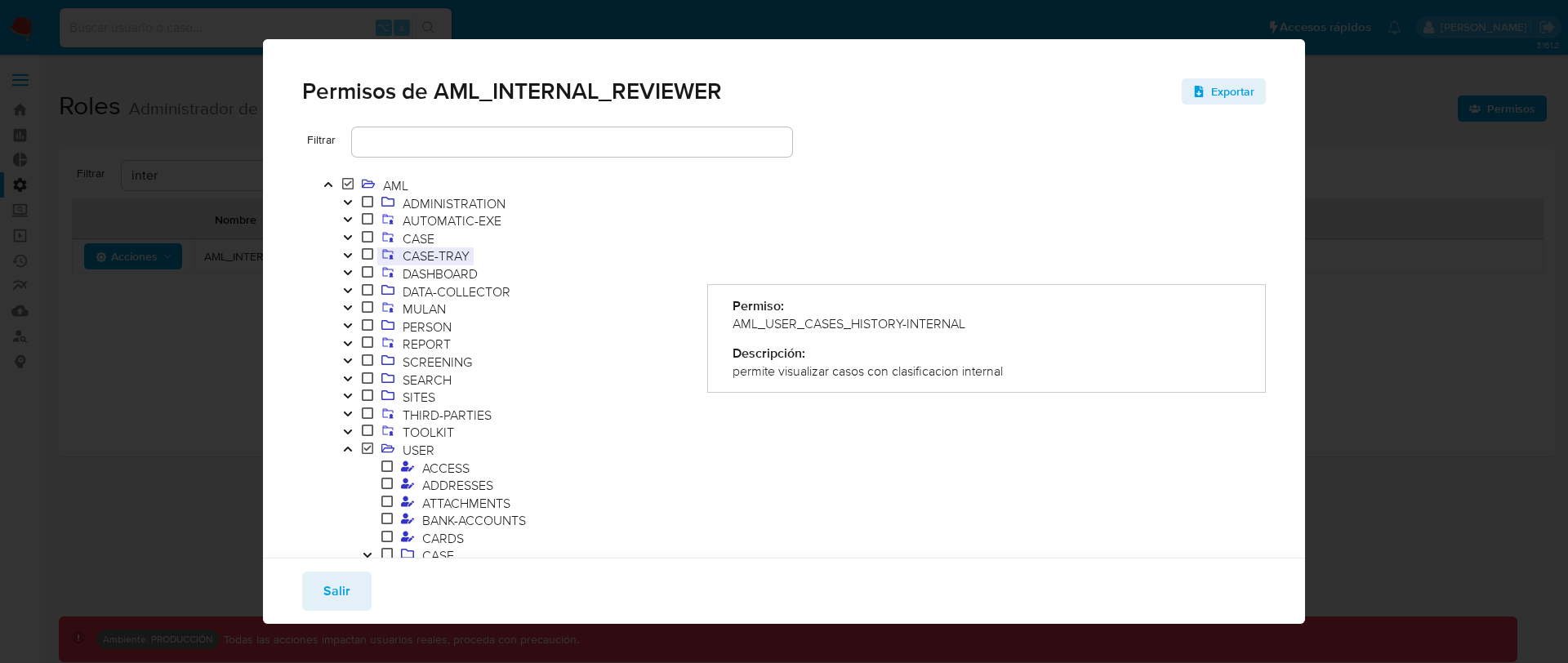
click at [452, 252] on span "CASE-TRAY" at bounding box center [436, 256] width 75 height 18
click at [353, 258] on button "Toggle" at bounding box center [348, 256] width 20 height 18
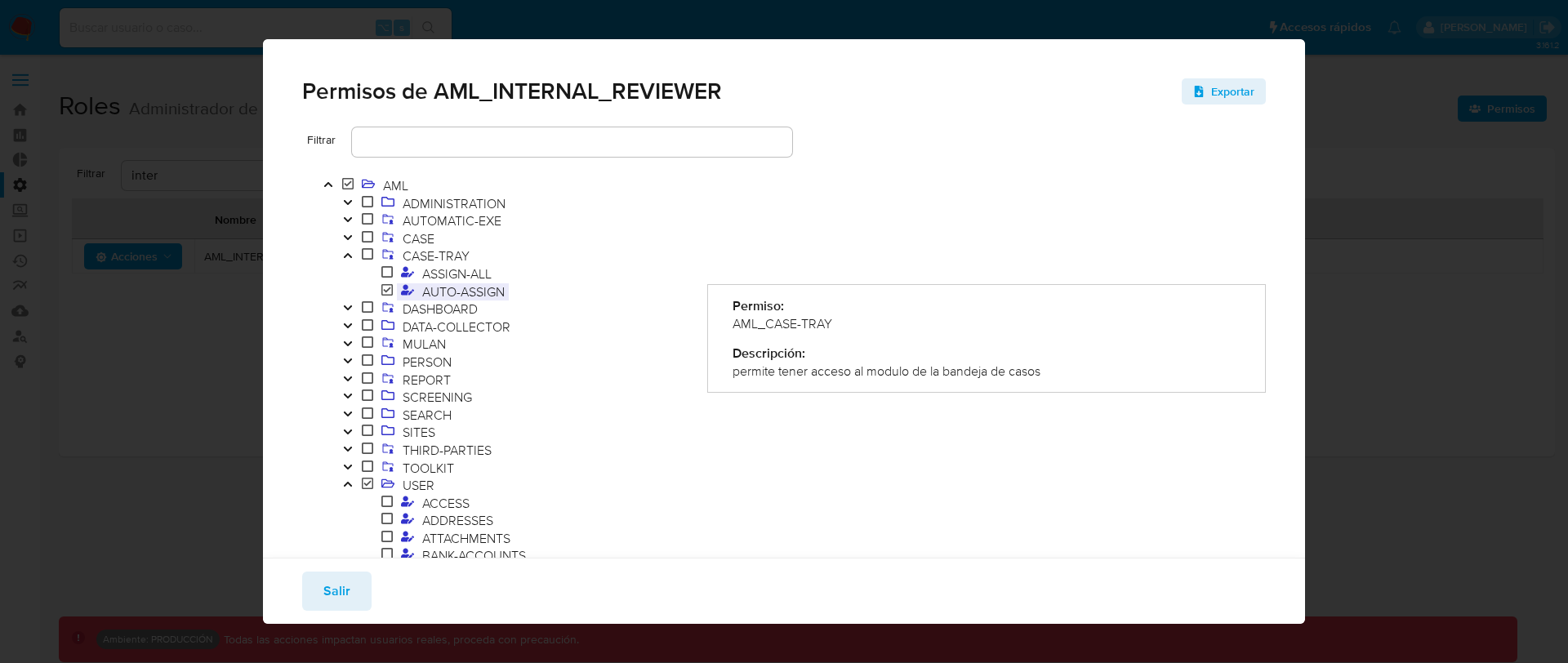
click at [478, 288] on span "AUTO-ASSIGN" at bounding box center [463, 291] width 91 height 18
click at [450, 262] on span "CASE-TRAY" at bounding box center [436, 256] width 75 height 18
click at [465, 287] on span "AUTO-ASSIGN" at bounding box center [463, 291] width 91 height 18
click at [451, 257] on span "CASE-TRAY" at bounding box center [436, 256] width 75 height 18
click at [369, 254] on icon at bounding box center [367, 254] width 11 height 13
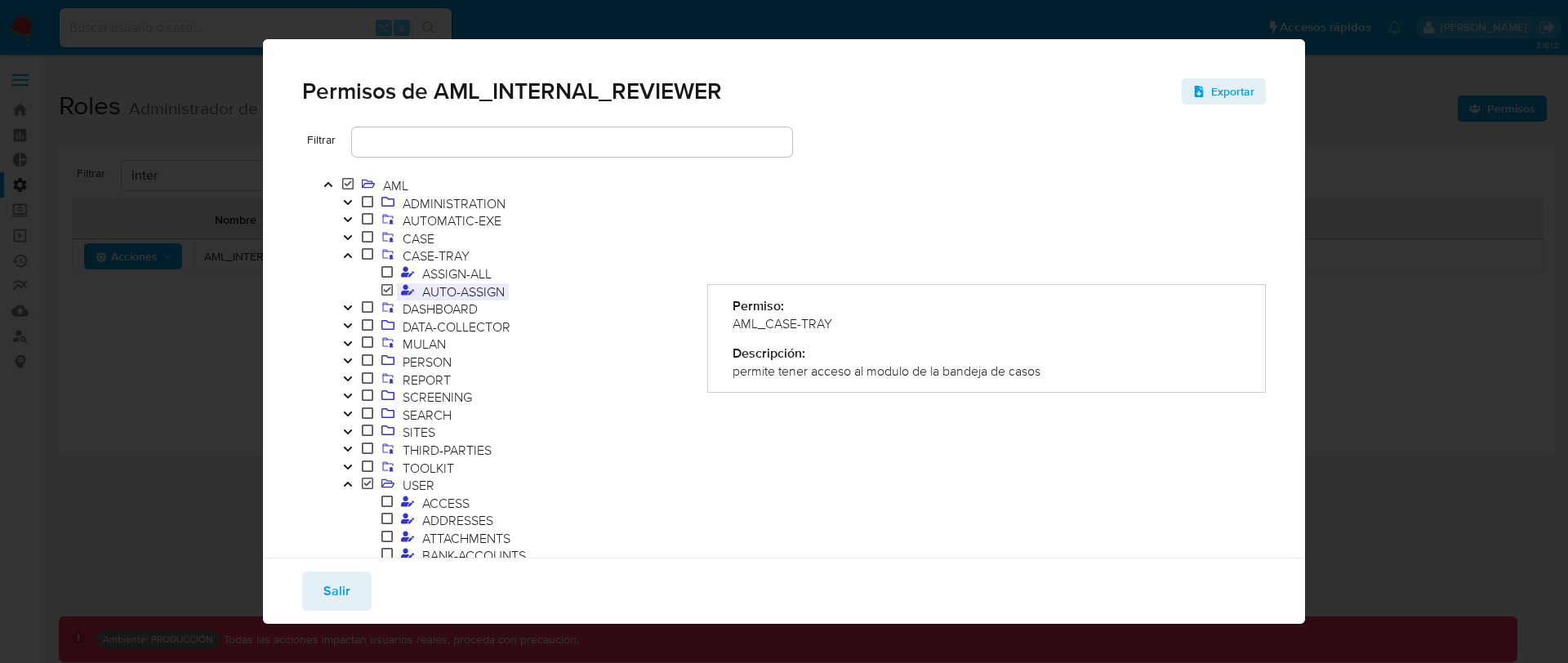
click at [507, 287] on span "AUTO-ASSIGN" at bounding box center [463, 291] width 91 height 18
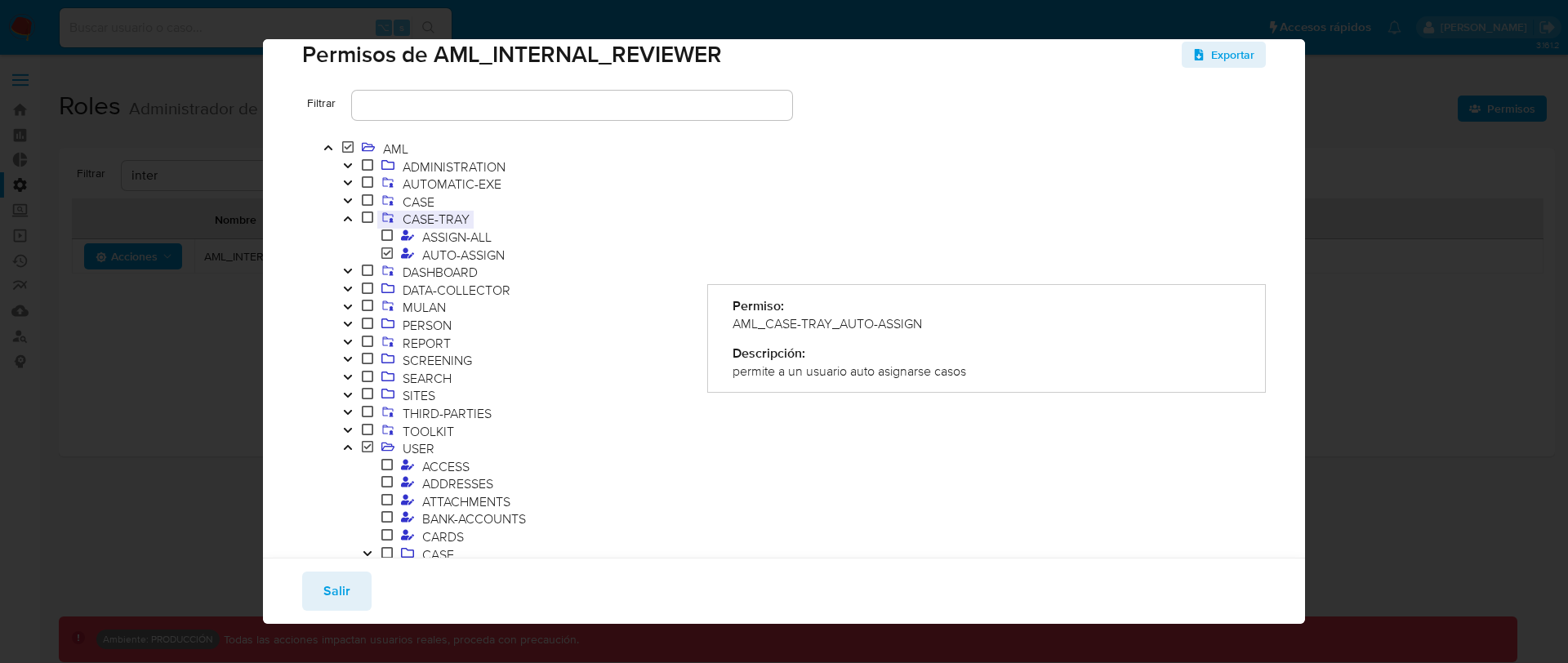
scroll to position [8, 0]
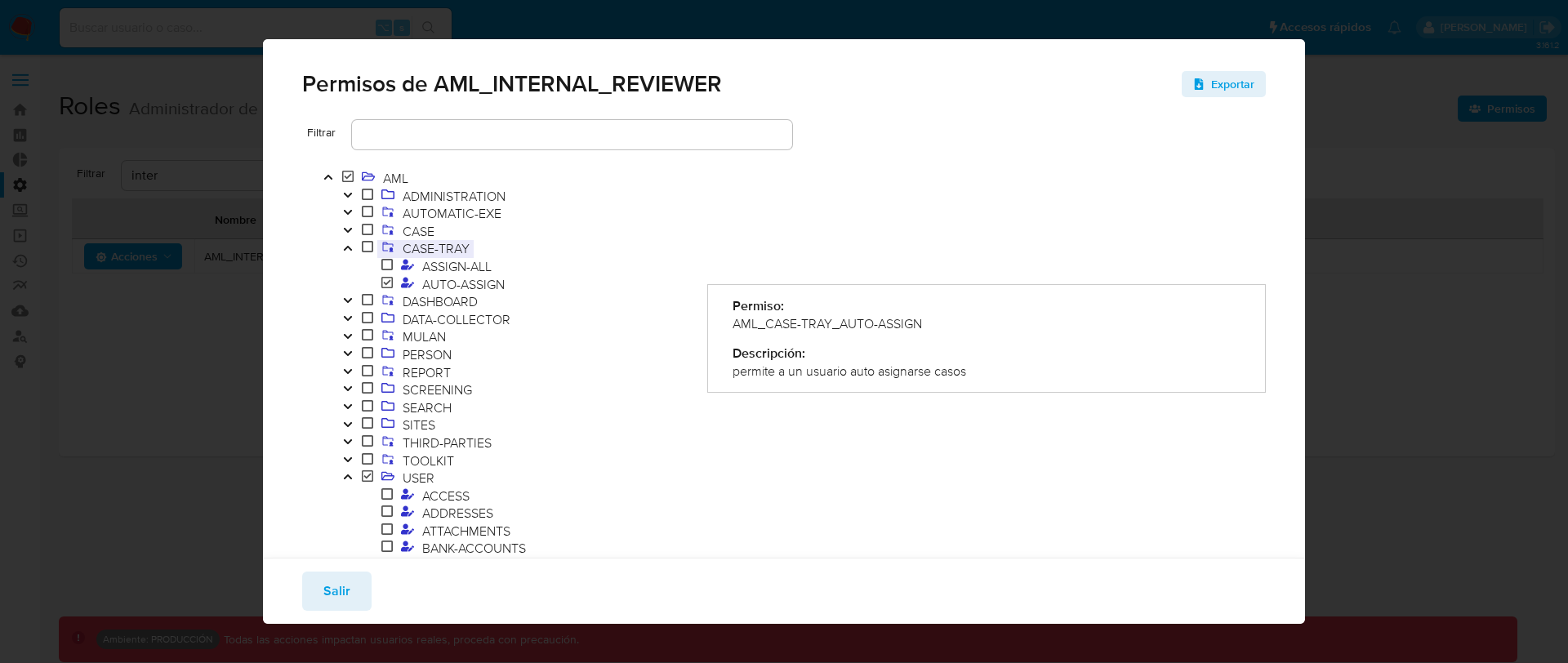
click at [471, 249] on span "CASE-TRAY" at bounding box center [436, 248] width 75 height 18
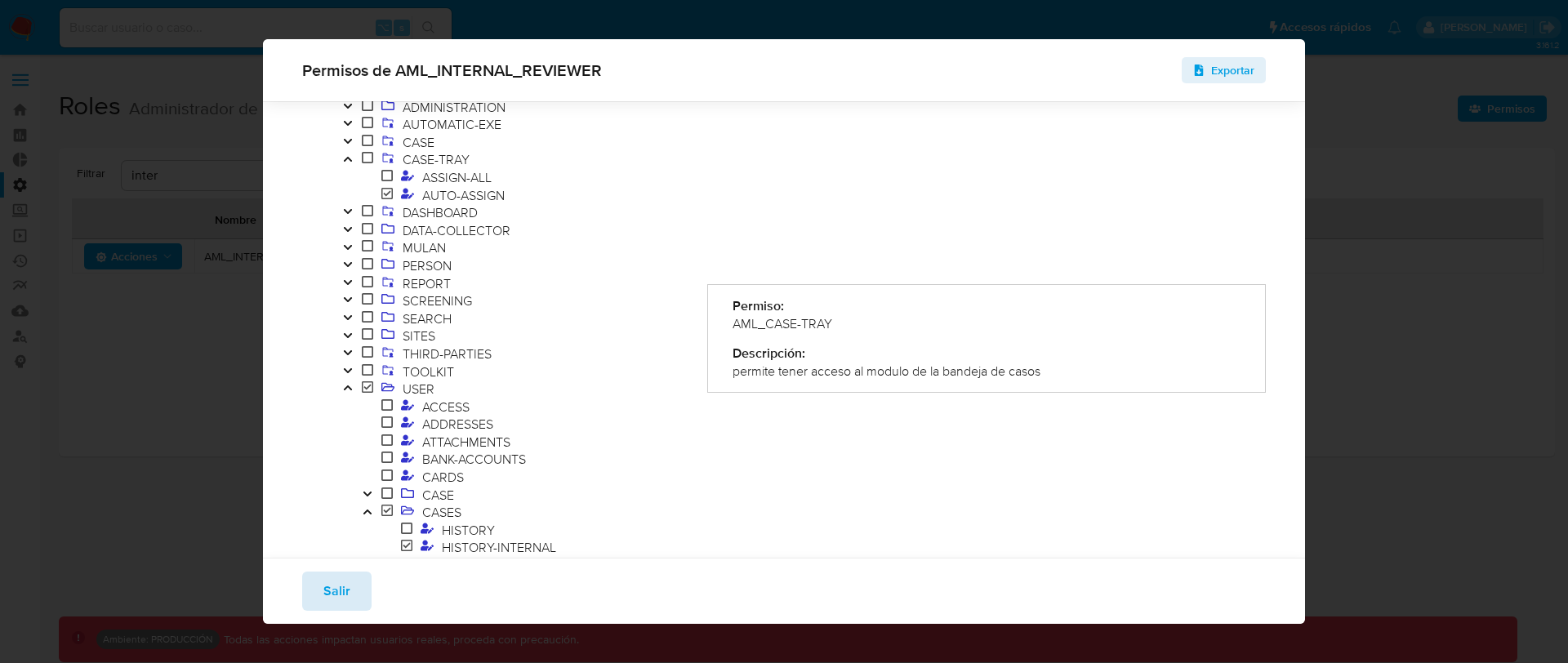
scroll to position [98, 0]
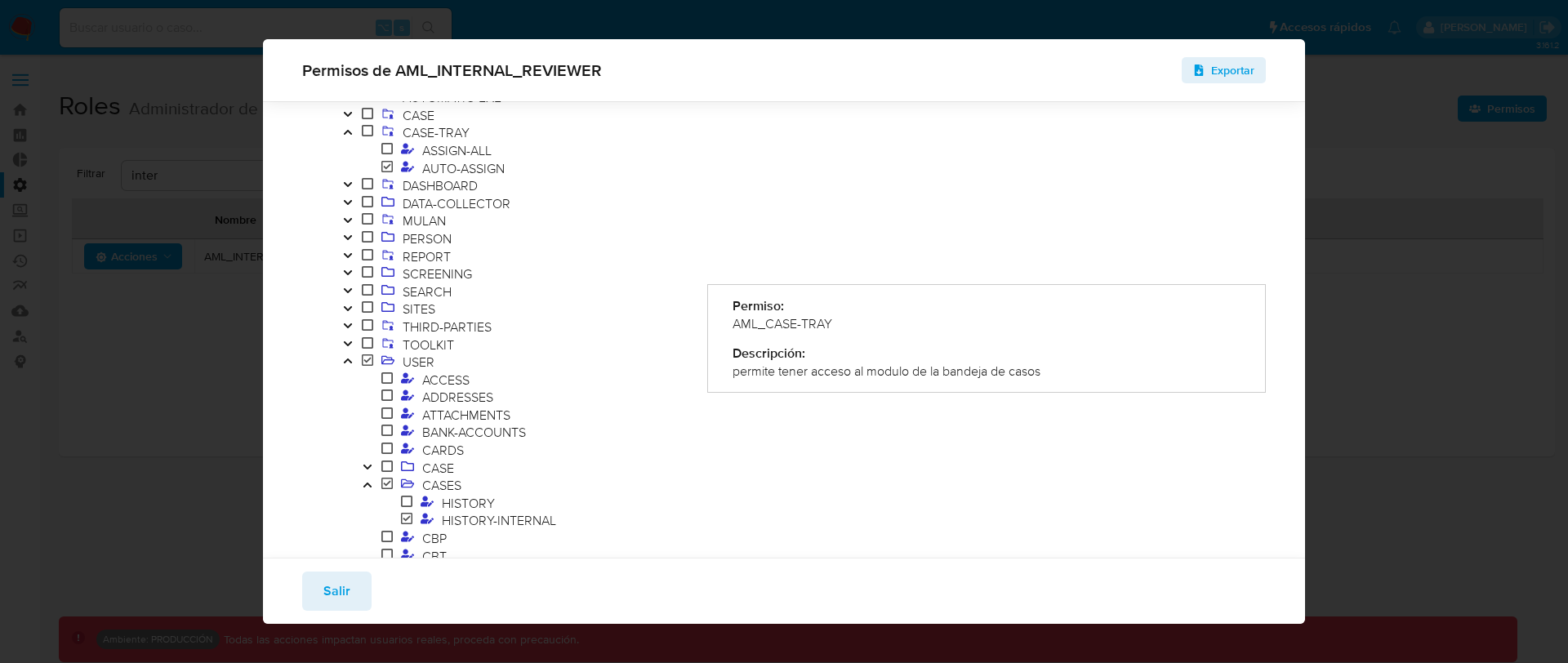
click at [347, 117] on icon "Toggle" at bounding box center [347, 114] width 11 height 9
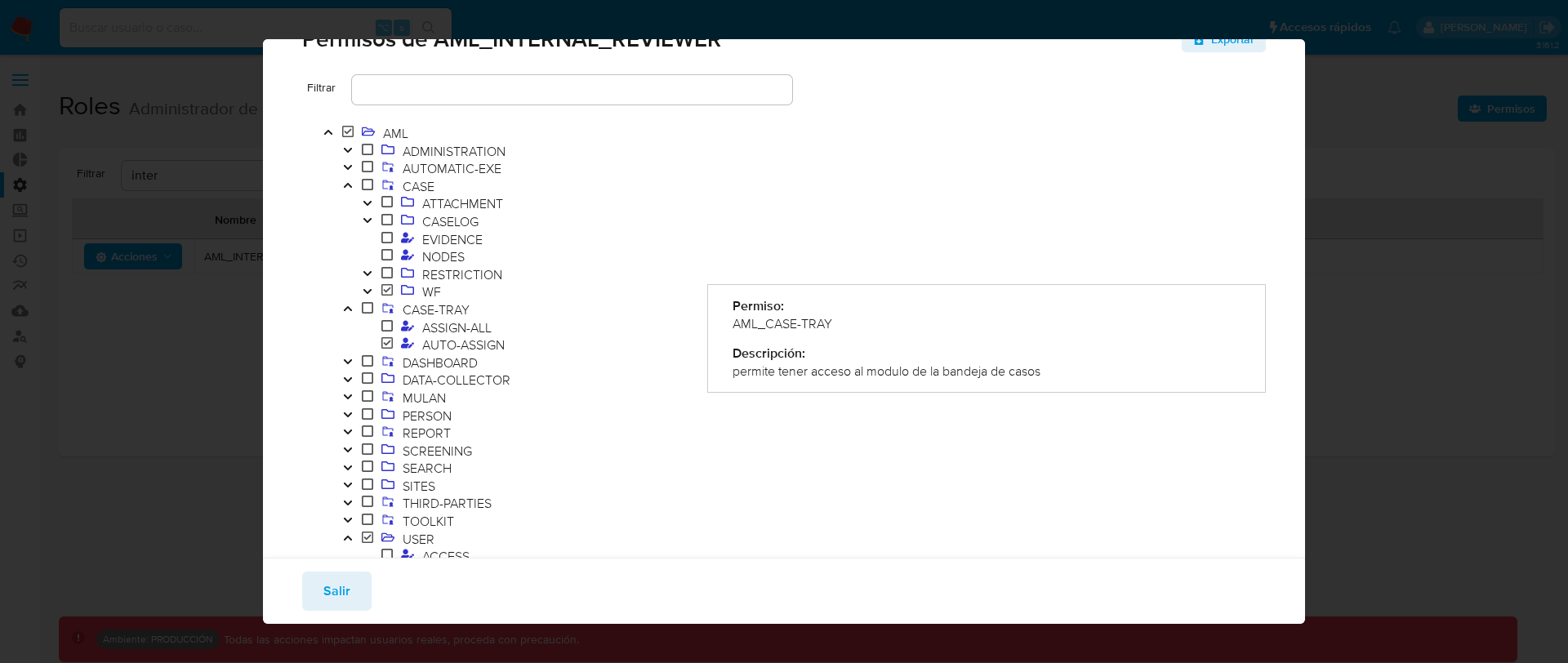
scroll to position [55, 0]
click at [369, 201] on icon "Toggle" at bounding box center [367, 199] width 11 height 9
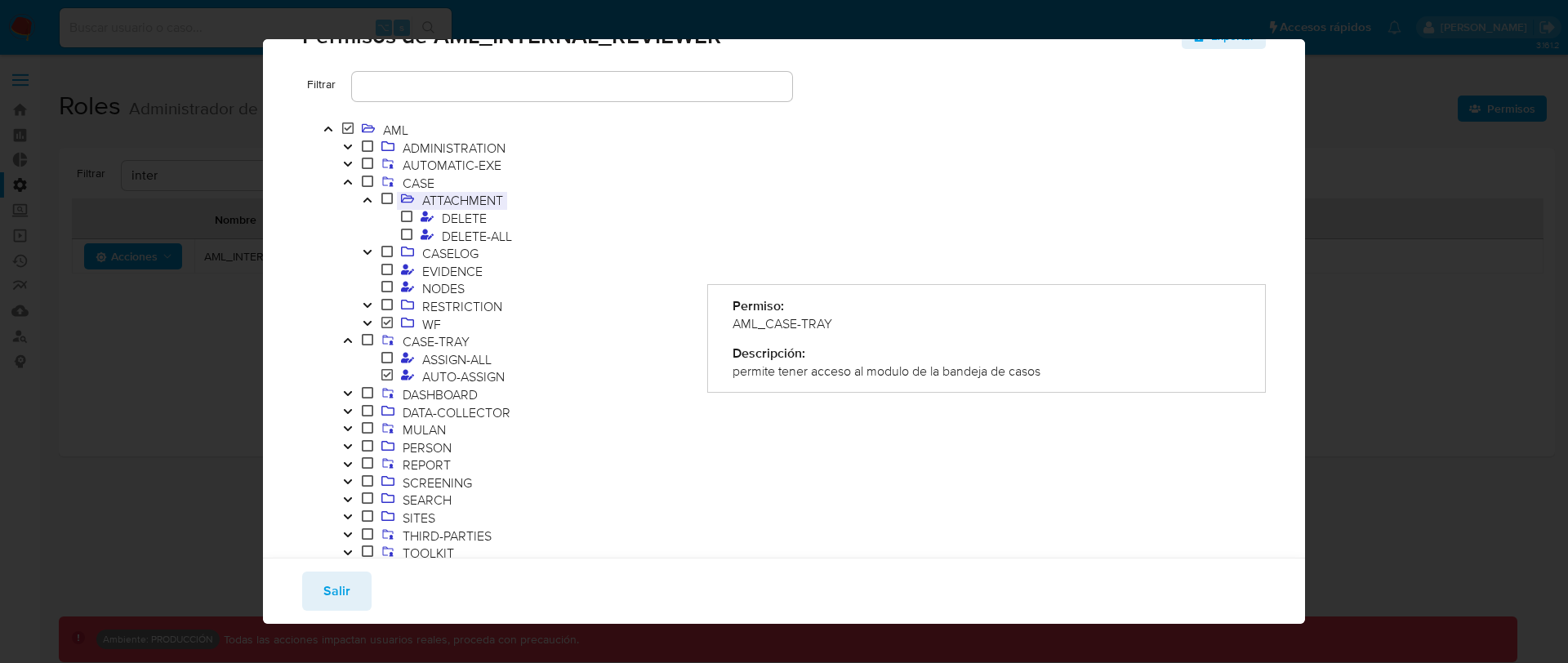
click at [431, 205] on span "ATTACHMENT" at bounding box center [462, 199] width 89 height 18
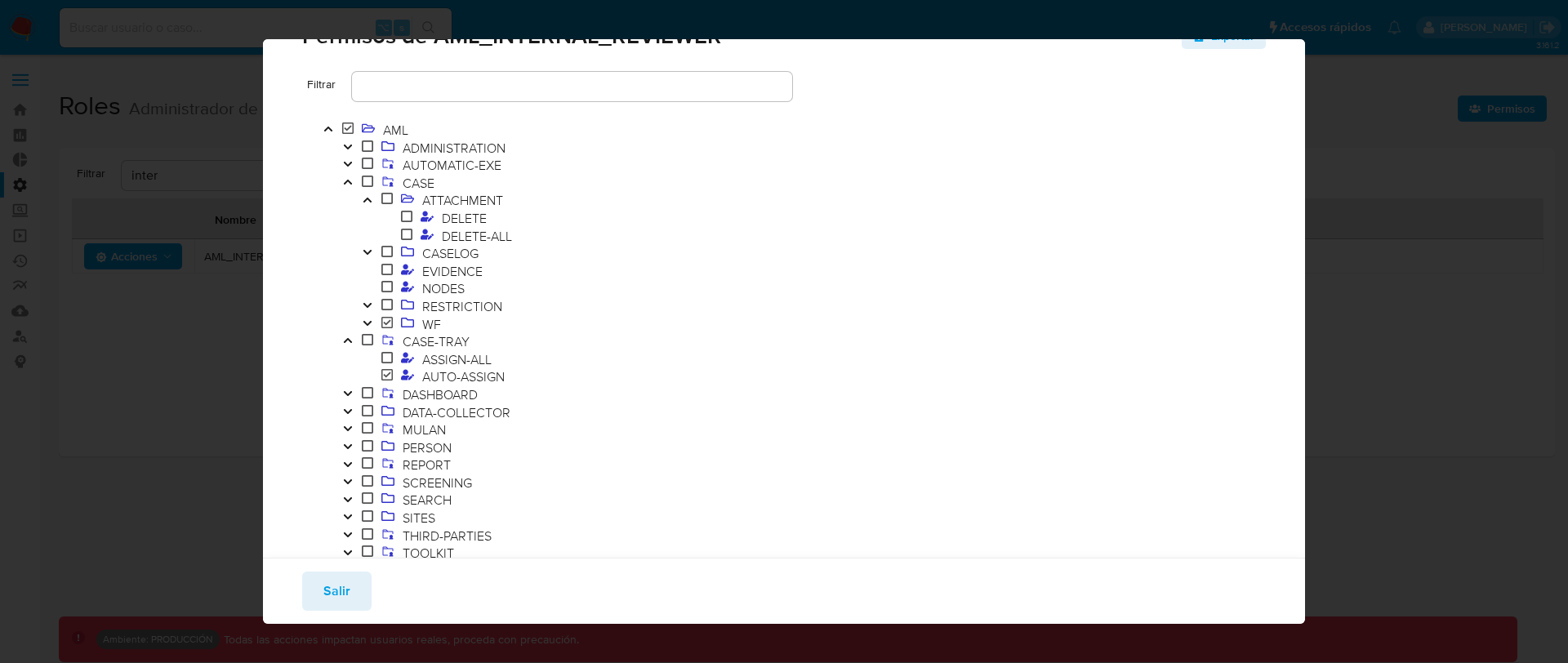
click at [392, 205] on icon at bounding box center [387, 198] width 11 height 13
click at [389, 199] on icon at bounding box center [387, 198] width 11 height 13
click at [465, 205] on span "ATTACHMENT" at bounding box center [462, 199] width 89 height 18
click at [455, 228] on span "DELETE-ALL" at bounding box center [477, 236] width 79 height 18
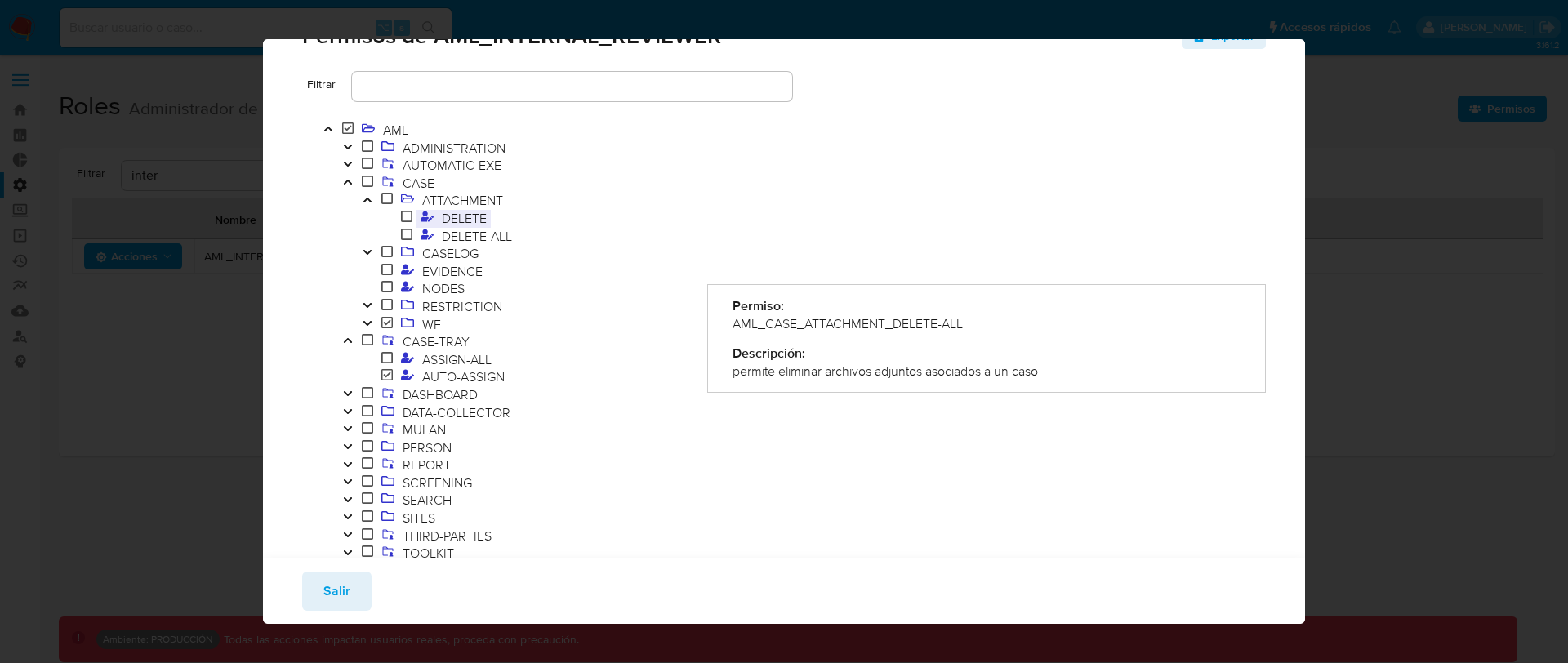
click at [454, 218] on span "DELETE" at bounding box center [464, 218] width 53 height 18
click at [467, 268] on span "EVIDENCE" at bounding box center [452, 271] width 68 height 18
click at [477, 300] on span "RESTRICTION" at bounding box center [462, 306] width 88 height 18
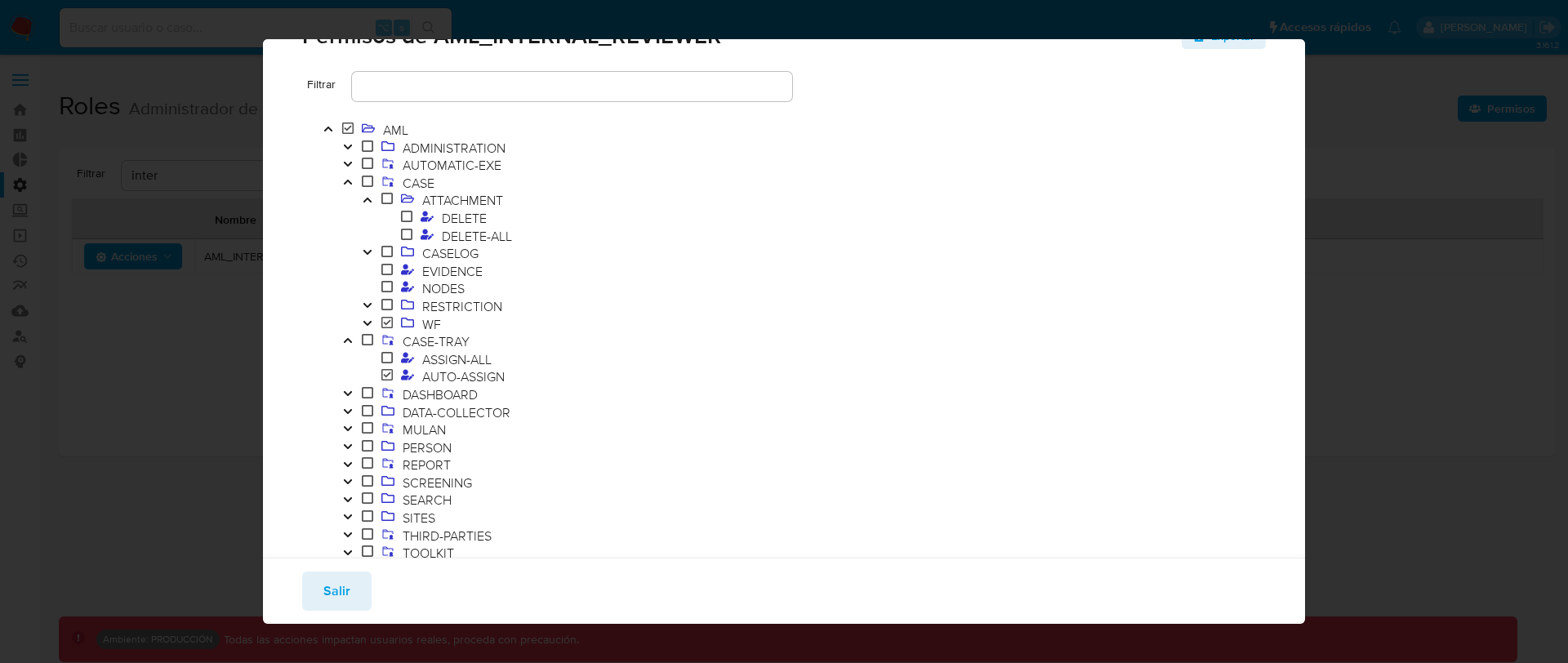
click at [372, 310] on button "Toggle" at bounding box center [367, 306] width 20 height 18
click at [457, 339] on span "DELETE" at bounding box center [464, 341] width 53 height 18
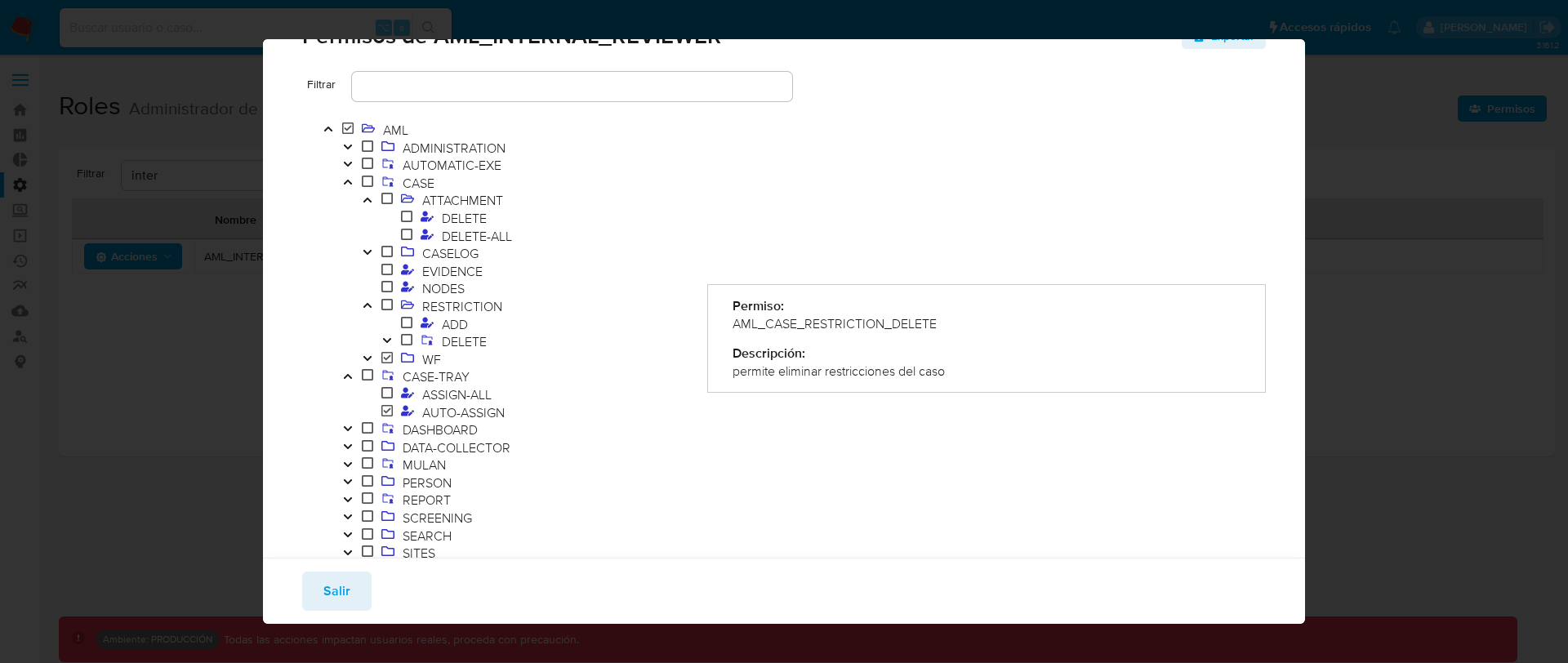
click at [398, 339] on span at bounding box center [407, 341] width 20 height 18
click at [394, 338] on button "Toggle" at bounding box center [387, 342] width 20 height 18
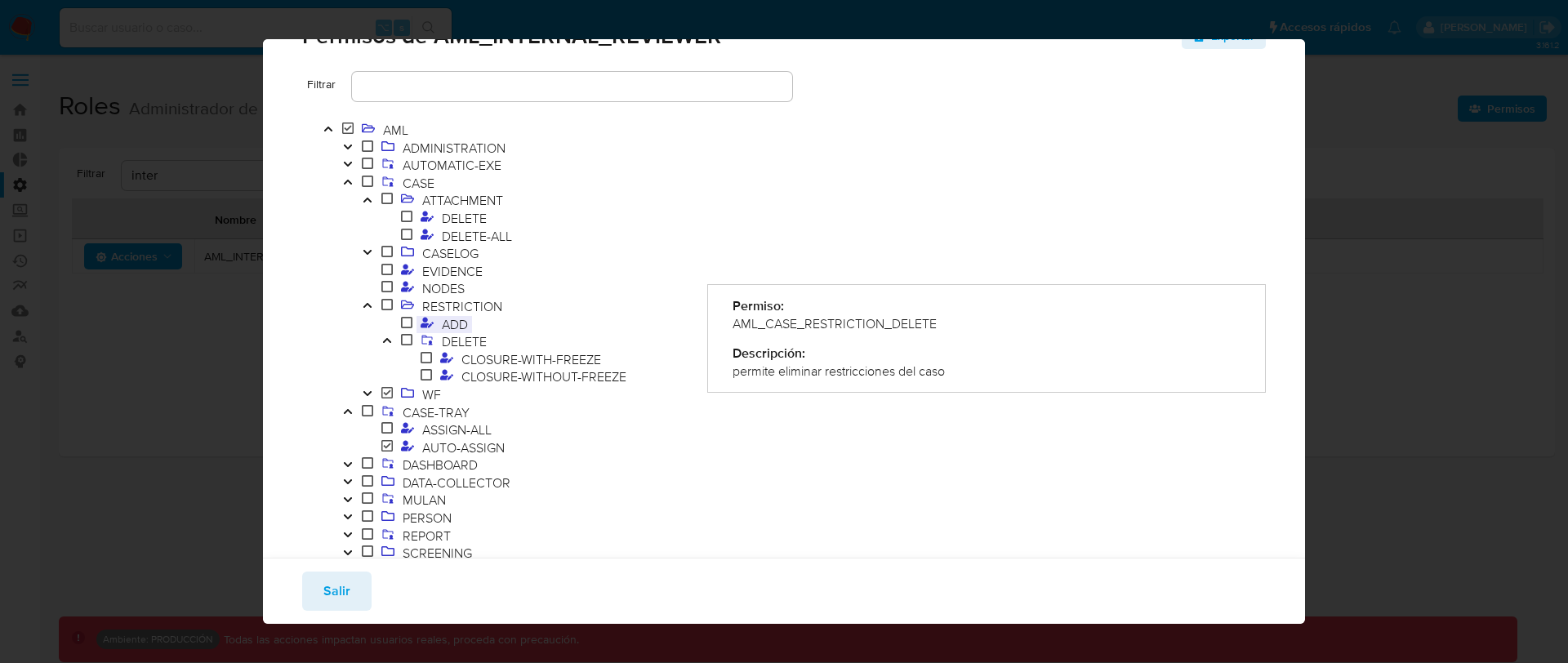
click at [458, 325] on span "ADD" at bounding box center [455, 324] width 35 height 18
